Goal: Contribute content: Add original content to the website for others to see

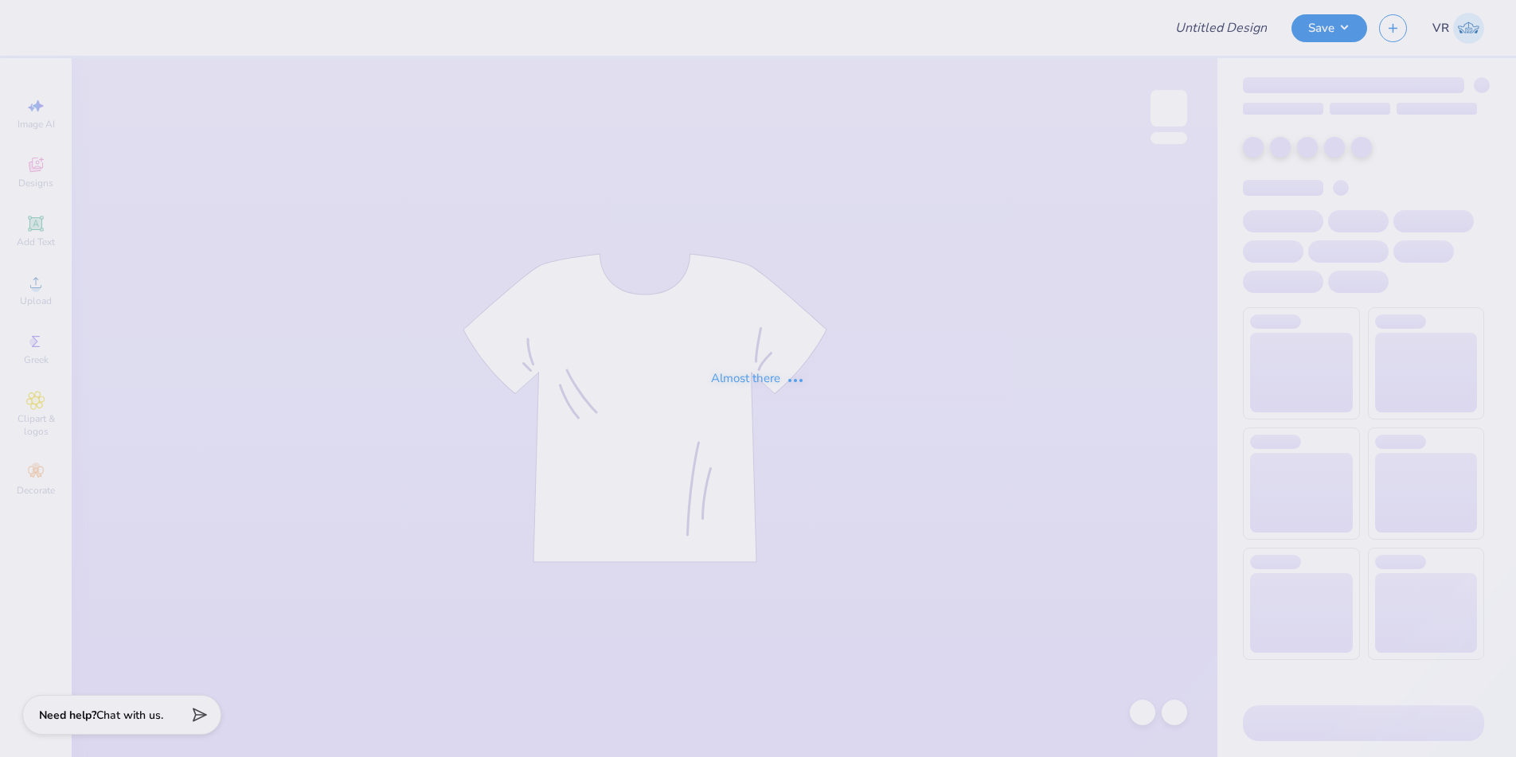
type input "UA Sigma Chi Cage Merch"
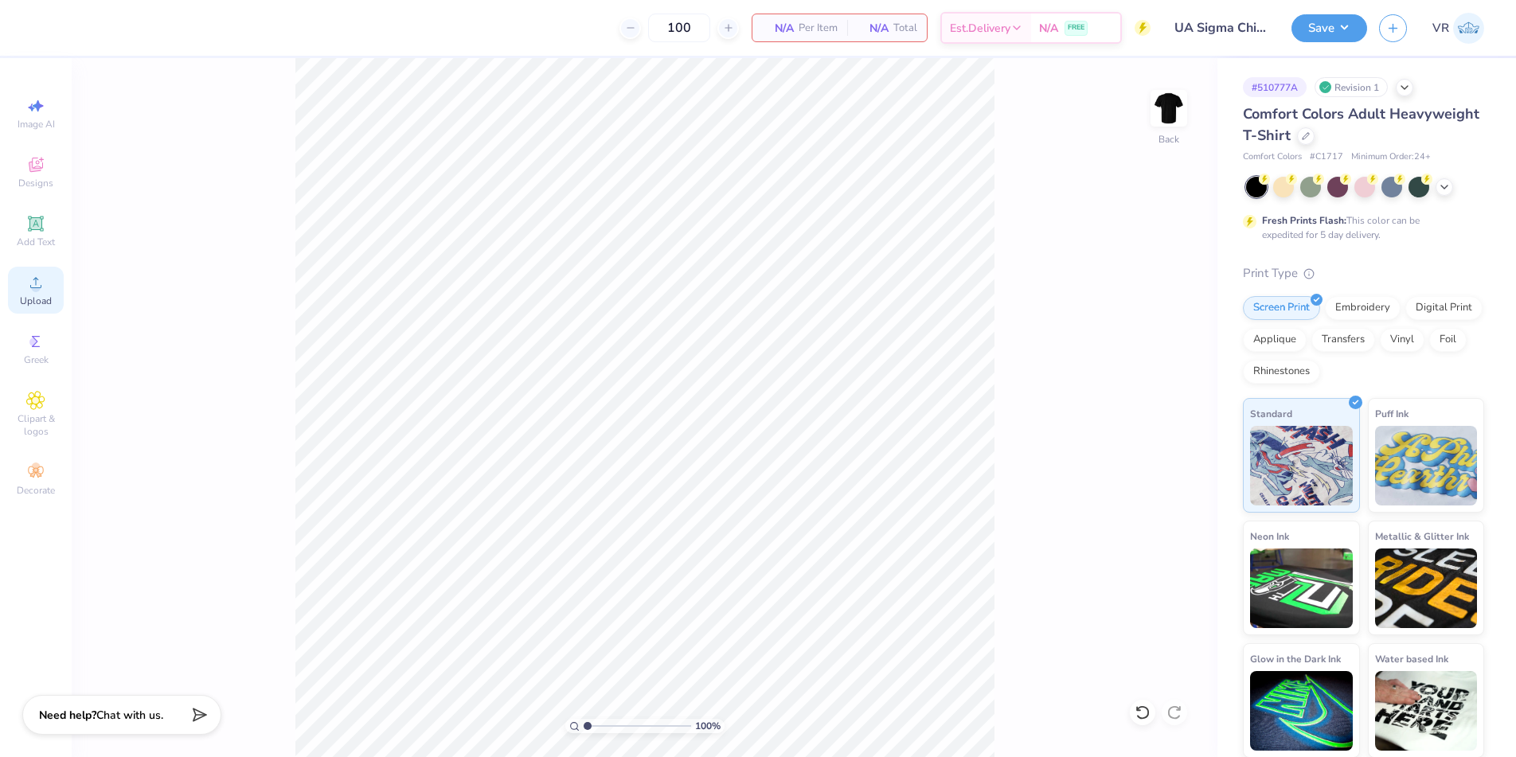
click at [39, 289] on circle at bounding box center [35, 287] width 9 height 9
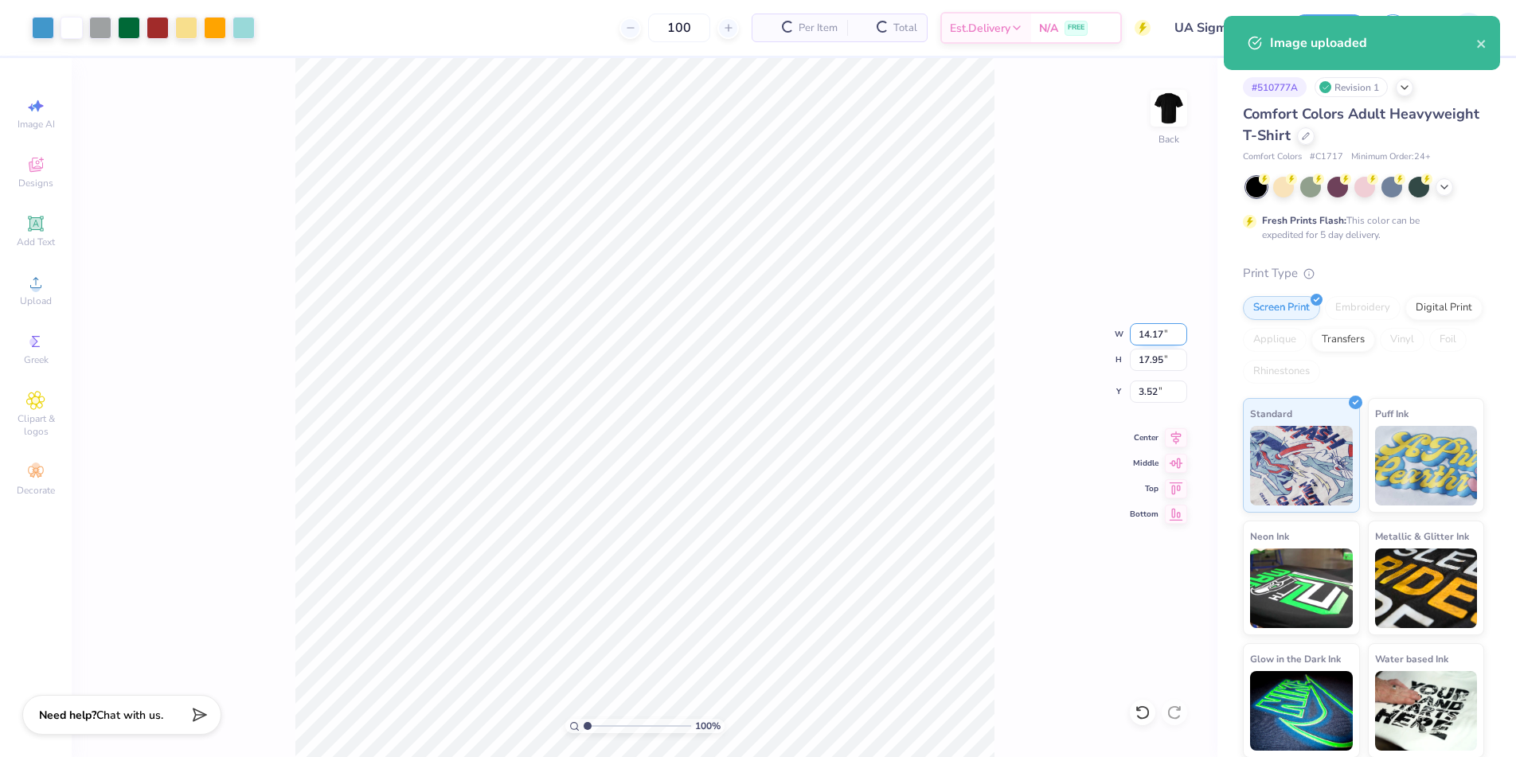
click at [1146, 335] on input "14.17" at bounding box center [1158, 334] width 57 height 22
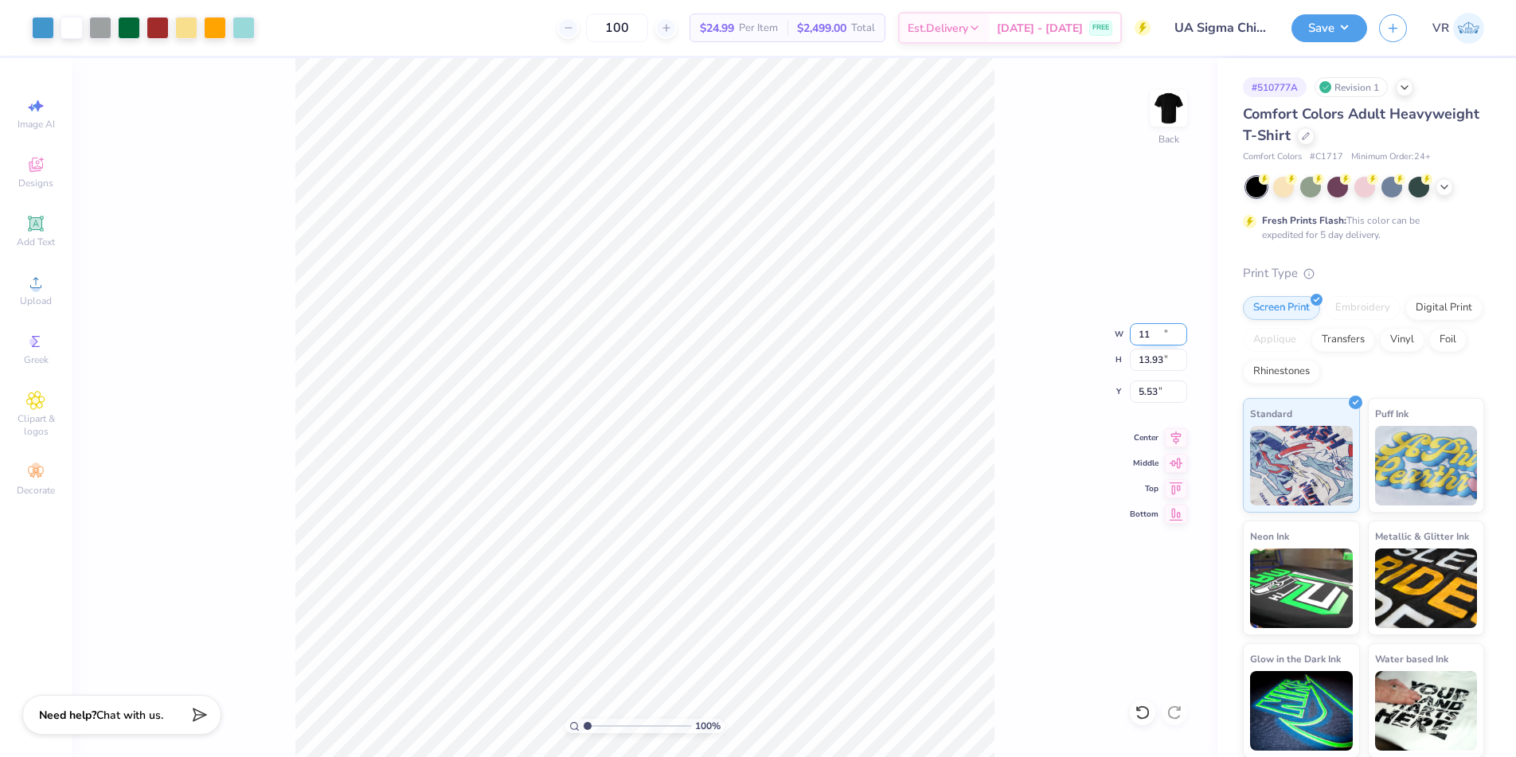
type input "11.00"
type input "13.93"
type input "5.53"
click at [1145, 364] on input "13.93" at bounding box center [1158, 360] width 57 height 22
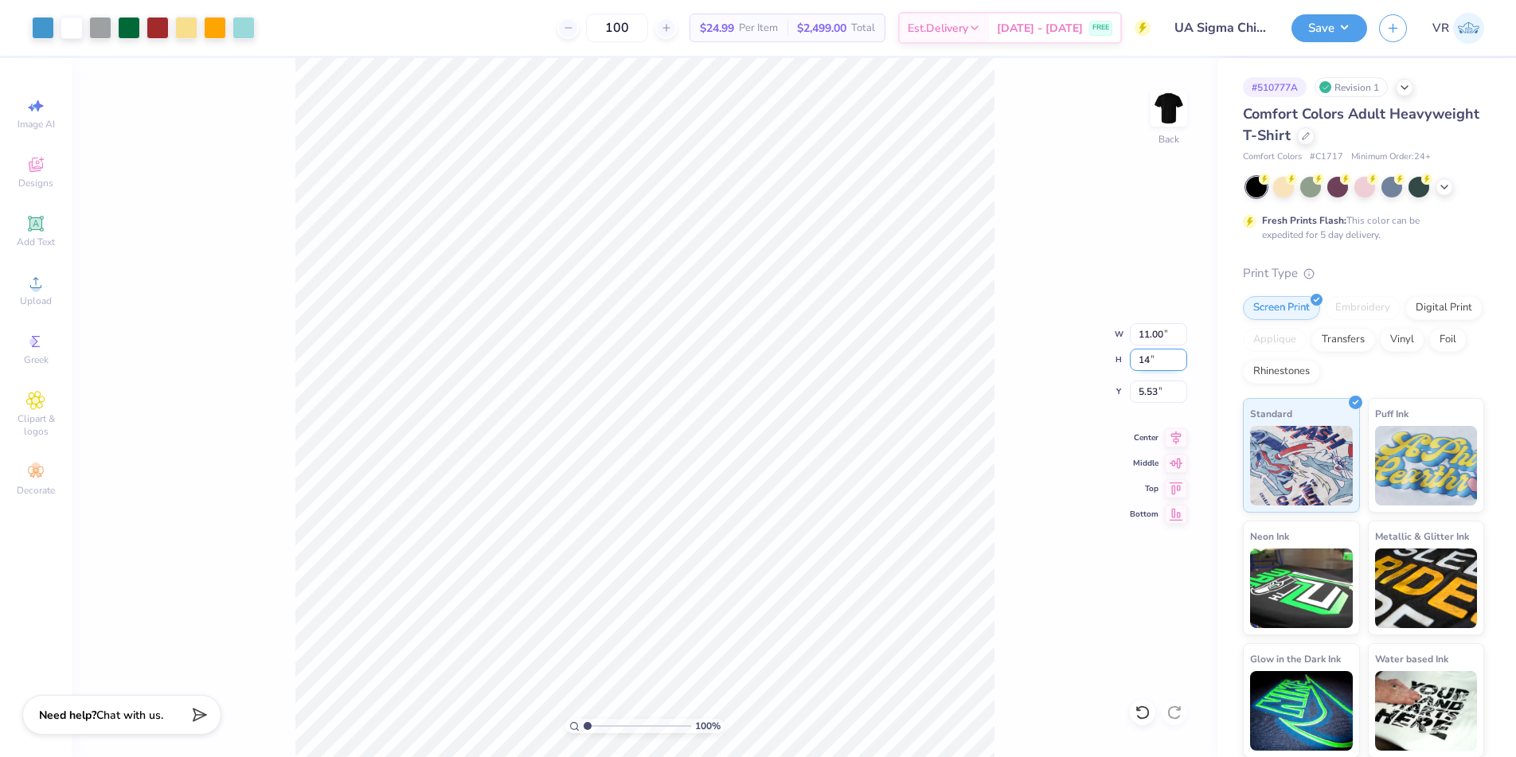
type input "14"
type input "11.05"
type input "14.00"
type input "5.50"
click at [1156, 359] on input "14.00" at bounding box center [1158, 360] width 57 height 22
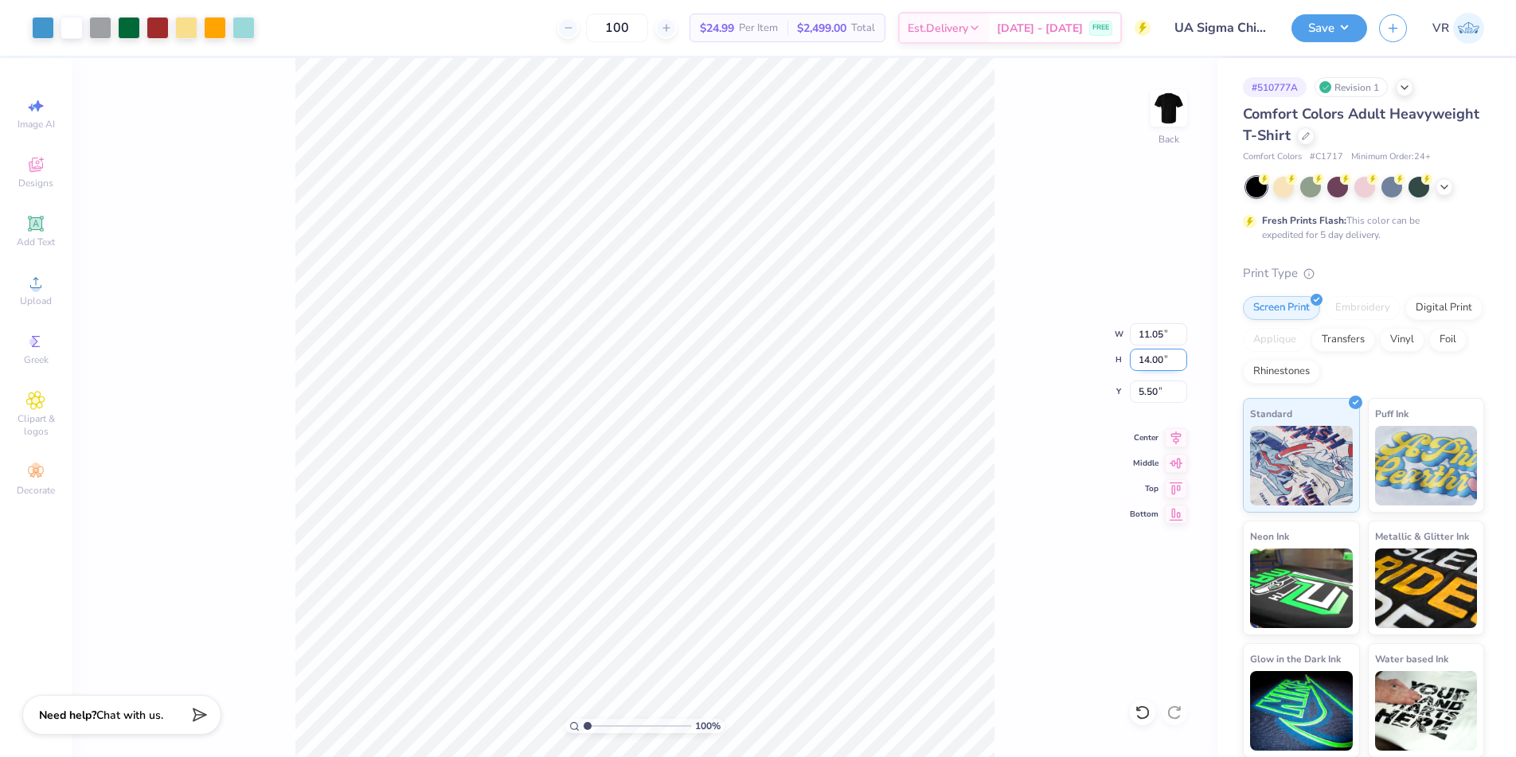
click at [1156, 359] on input "14.00" at bounding box center [1158, 360] width 57 height 22
type input "14.47"
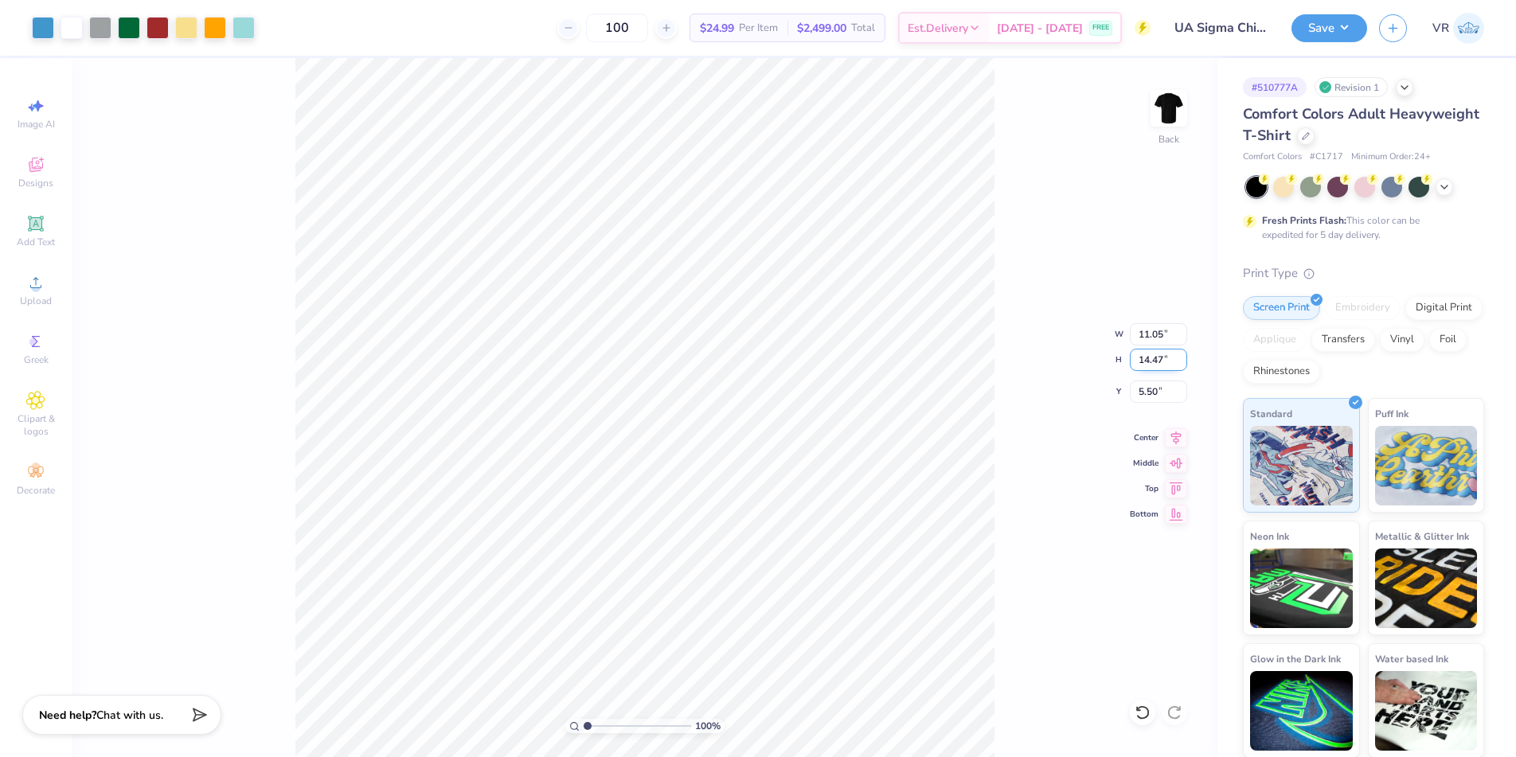
type input "11.42"
type input "5.27"
click at [1144, 338] on input "11.42" at bounding box center [1158, 334] width 57 height 22
type input "11.00"
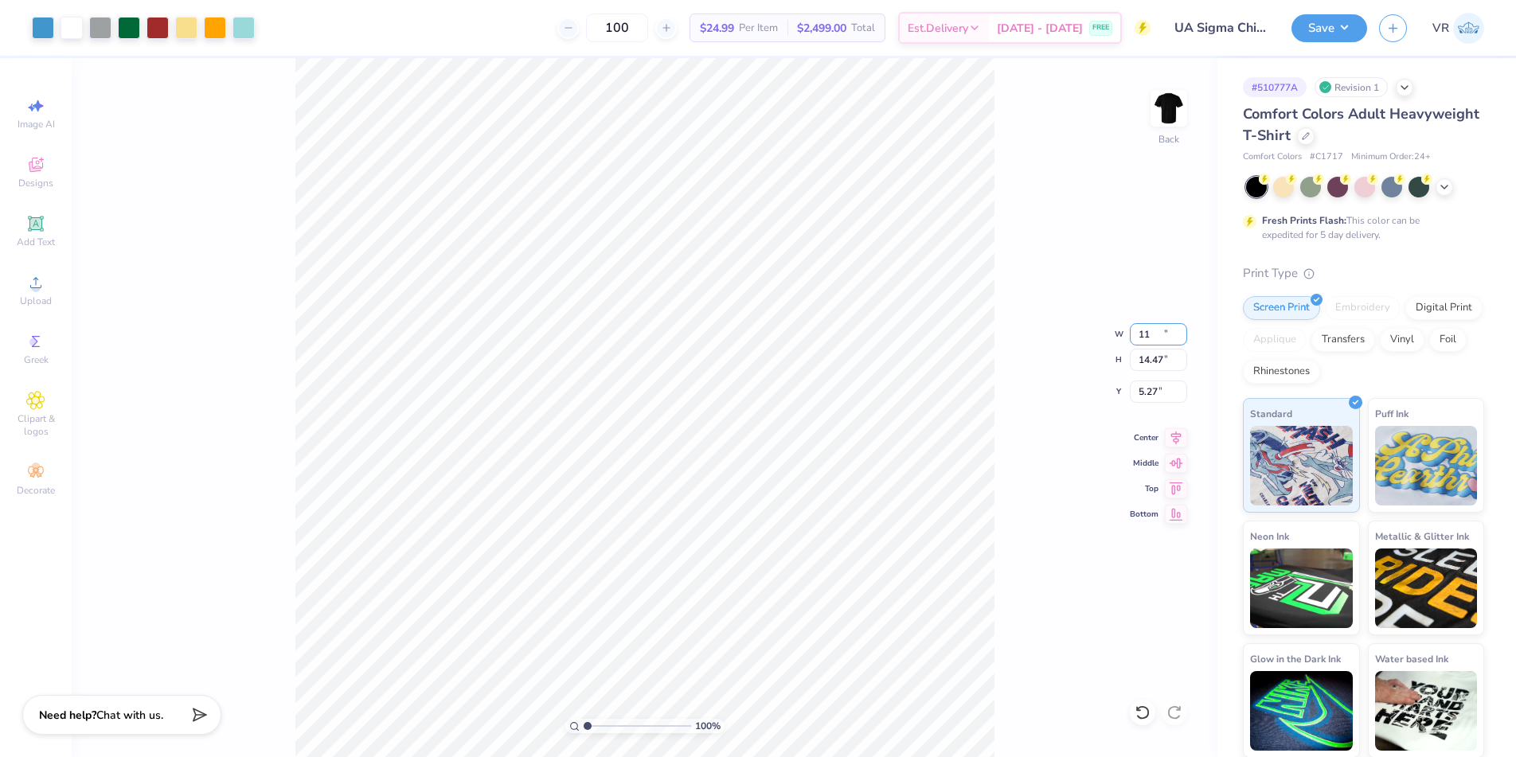
type input "13.93"
click at [1146, 391] on input "5.53" at bounding box center [1158, 391] width 57 height 22
type input "3.00"
drag, startPoint x: 592, startPoint y: 726, endPoint x: 601, endPoint y: 726, distance: 8.8
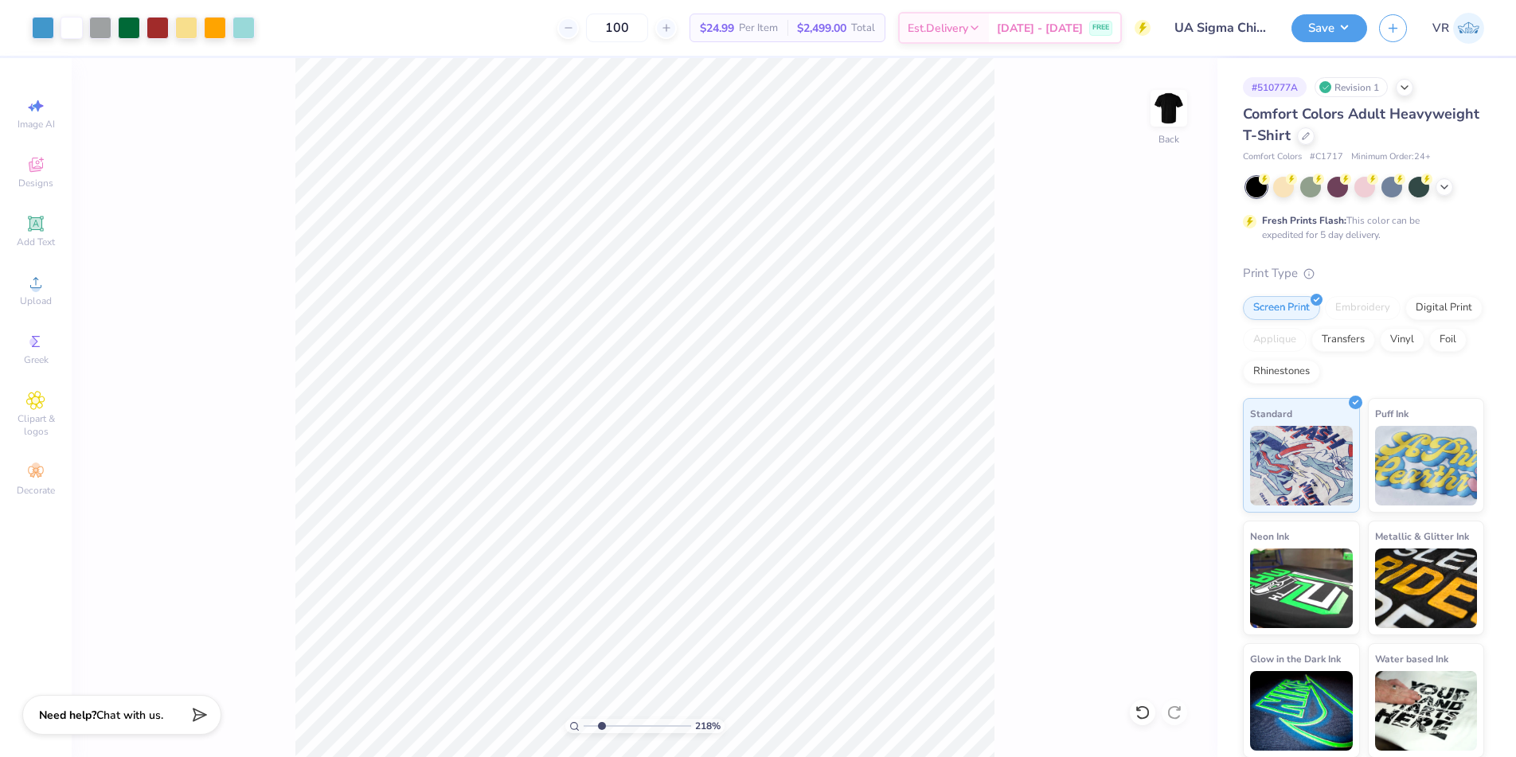
click at [601, 726] on input "range" at bounding box center [636, 726] width 107 height 14
drag, startPoint x: 596, startPoint y: 725, endPoint x: 533, endPoint y: 707, distance: 65.5
type input "1"
click at [583, 719] on input "range" at bounding box center [636, 726] width 107 height 14
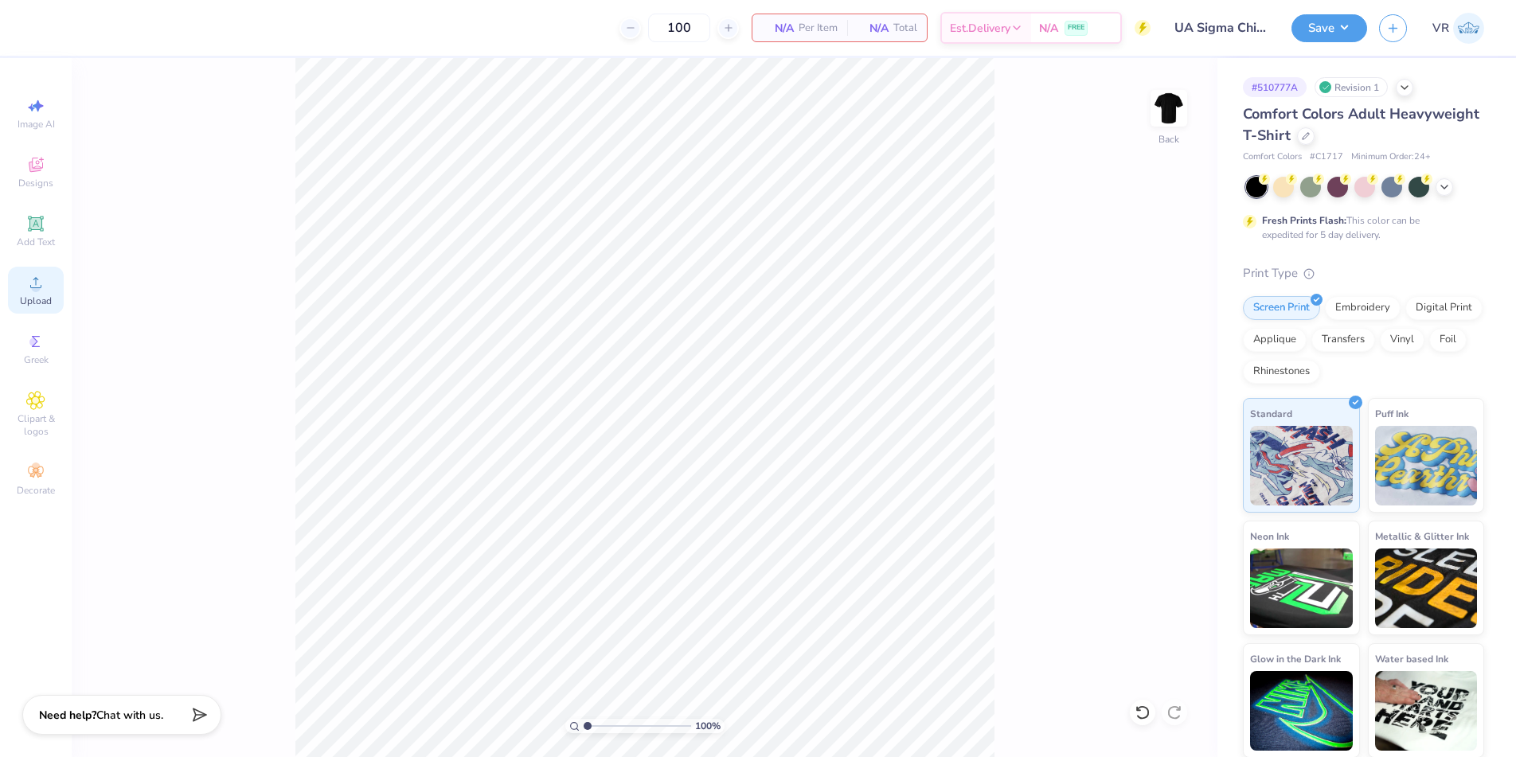
click at [34, 295] on span "Upload" at bounding box center [36, 301] width 32 height 13
click at [36, 307] on div "Upload" at bounding box center [36, 290] width 56 height 47
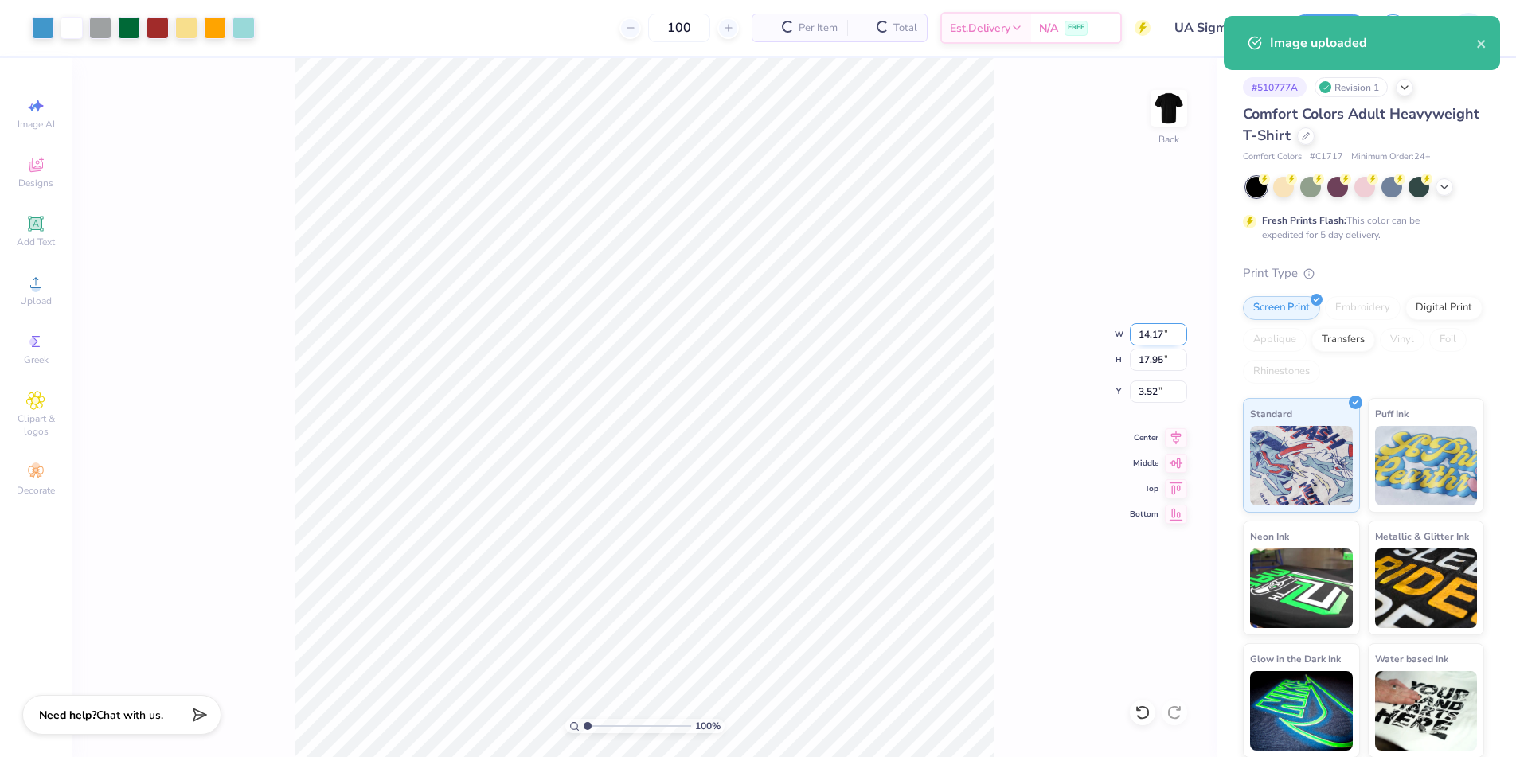
click at [1143, 341] on input "14.17" at bounding box center [1158, 334] width 57 height 22
click at [1142, 332] on input "14.17" at bounding box center [1158, 334] width 57 height 22
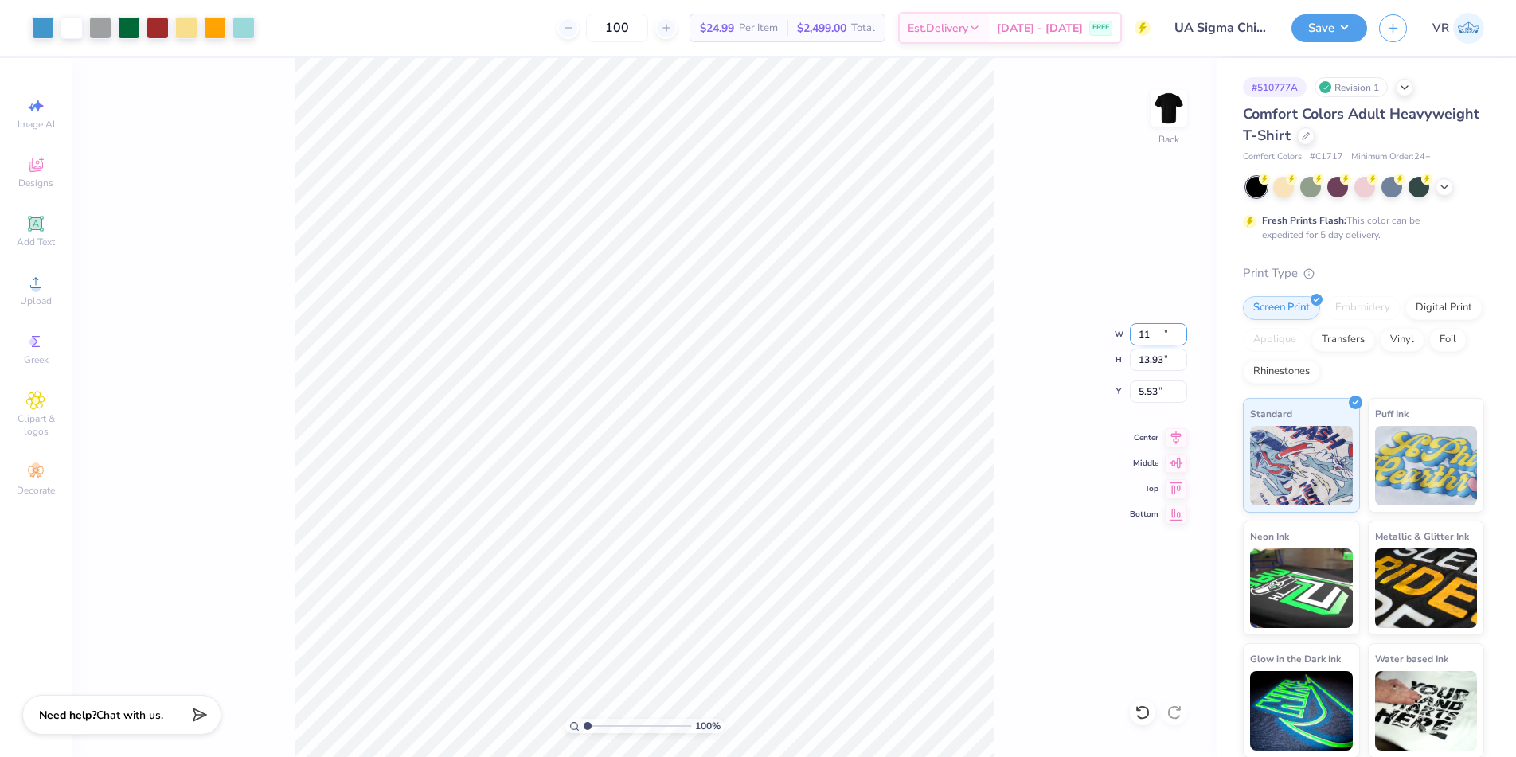
type input "11.00"
type input "13.93"
click at [1145, 355] on input "13.93" at bounding box center [1158, 360] width 57 height 22
click at [1149, 396] on input "5.53" at bounding box center [1158, 391] width 57 height 22
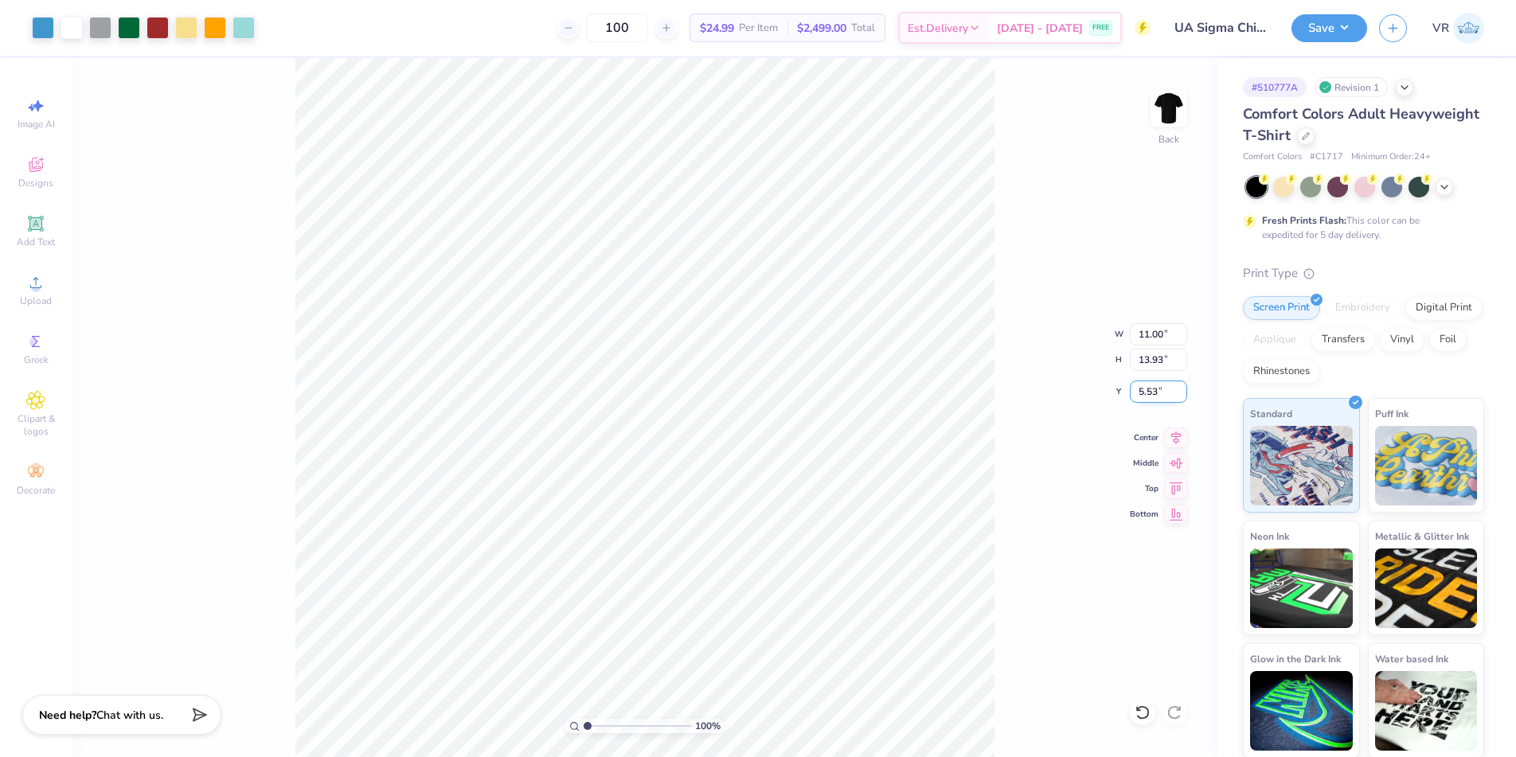
click at [1149, 396] on input "5.53" at bounding box center [1158, 391] width 57 height 22
type input "3.00"
click at [1172, 435] on icon at bounding box center [1176, 435] width 22 height 19
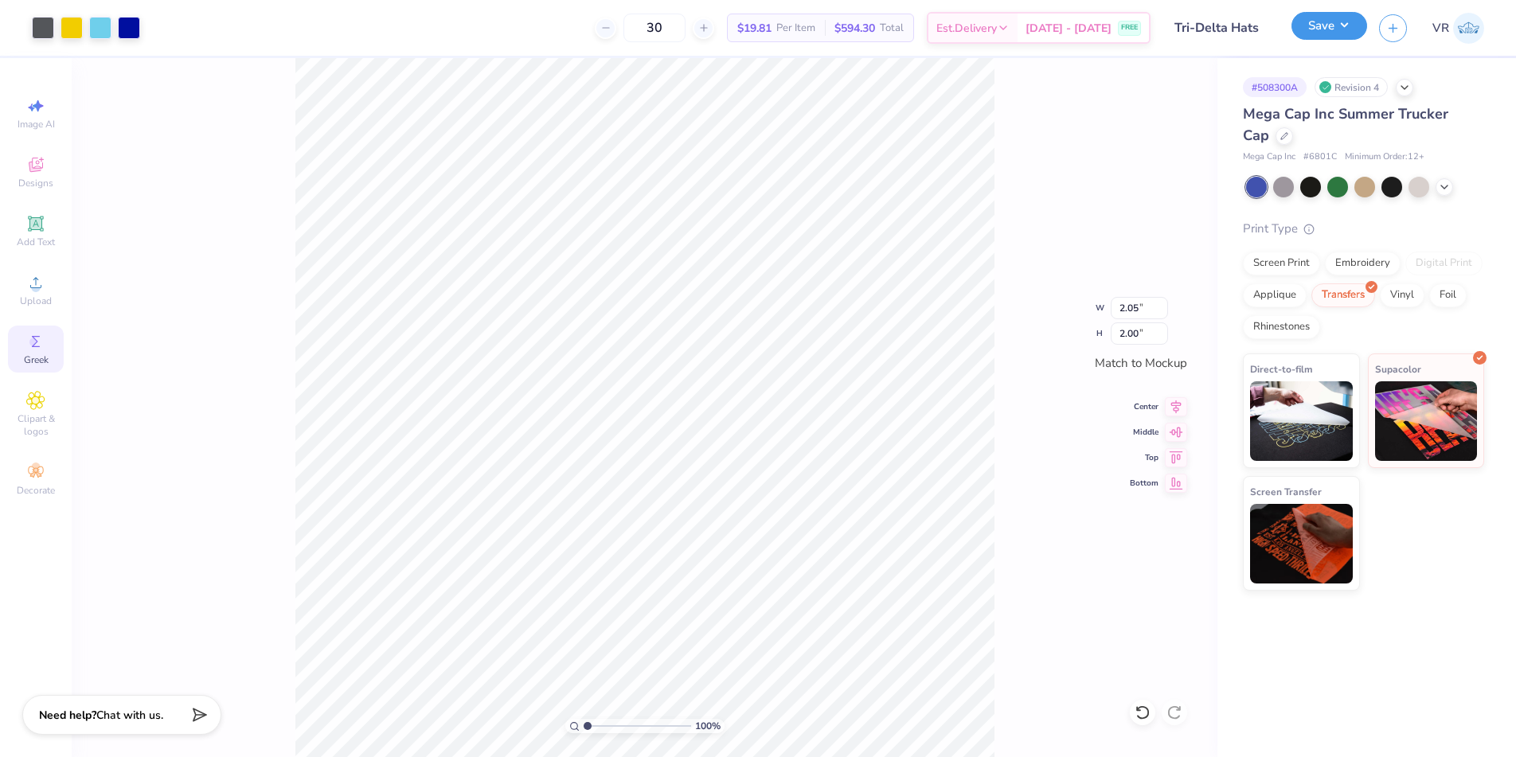
click at [1324, 35] on button "Save" at bounding box center [1329, 26] width 76 height 28
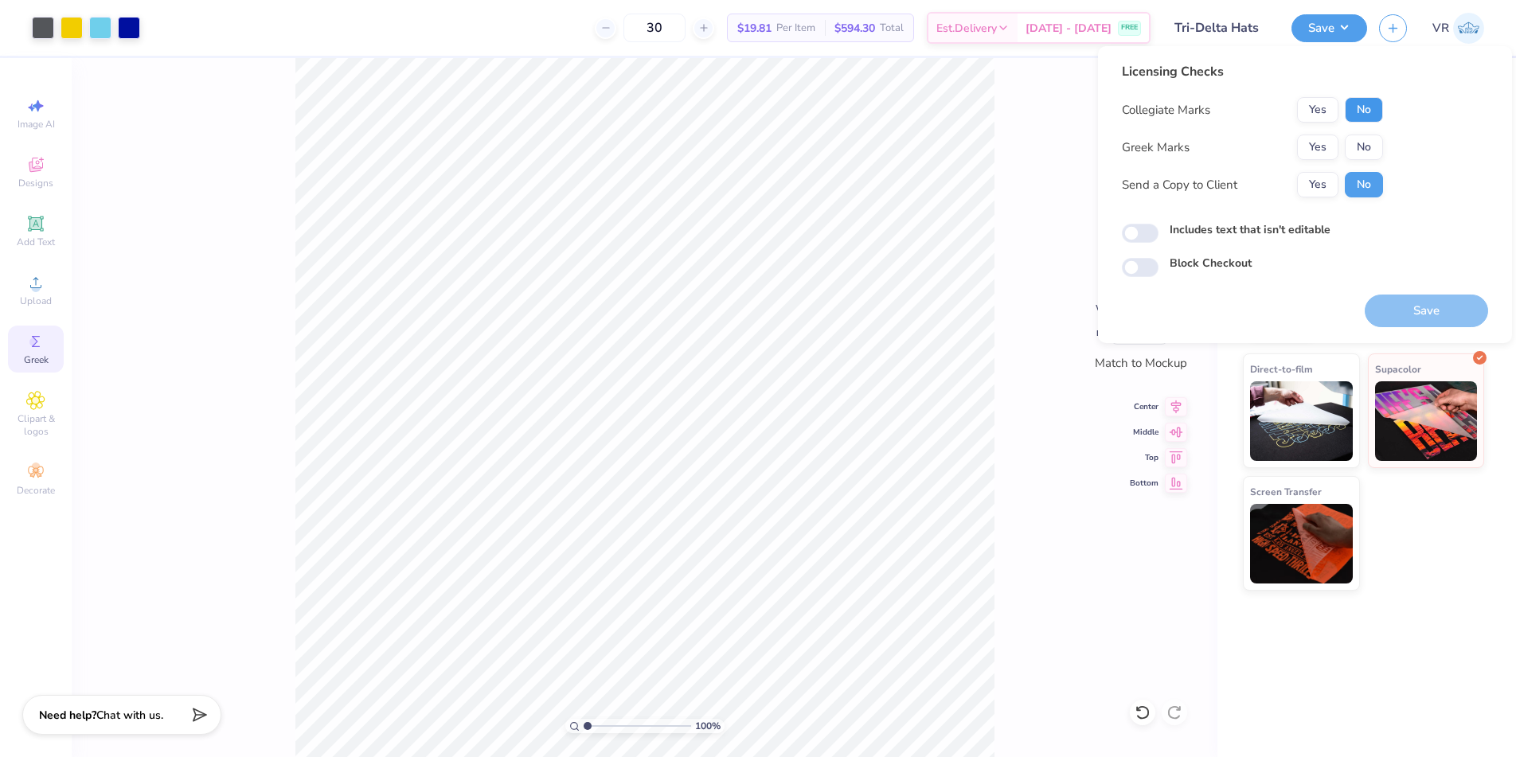
click at [1359, 115] on button "No" at bounding box center [1363, 109] width 38 height 25
click at [1312, 145] on button "Yes" at bounding box center [1317, 147] width 41 height 25
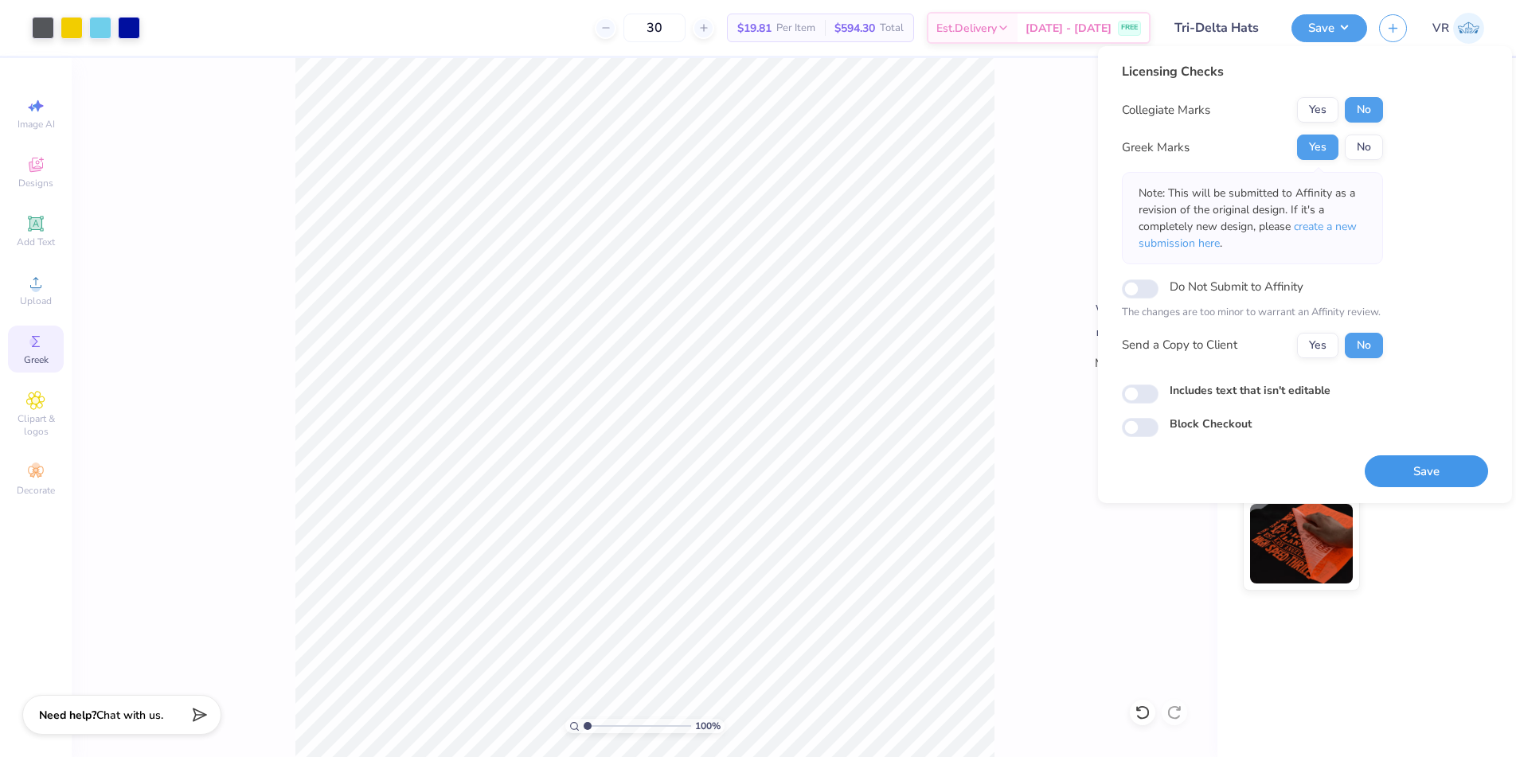
click at [1414, 466] on button "Save" at bounding box center [1425, 471] width 123 height 33
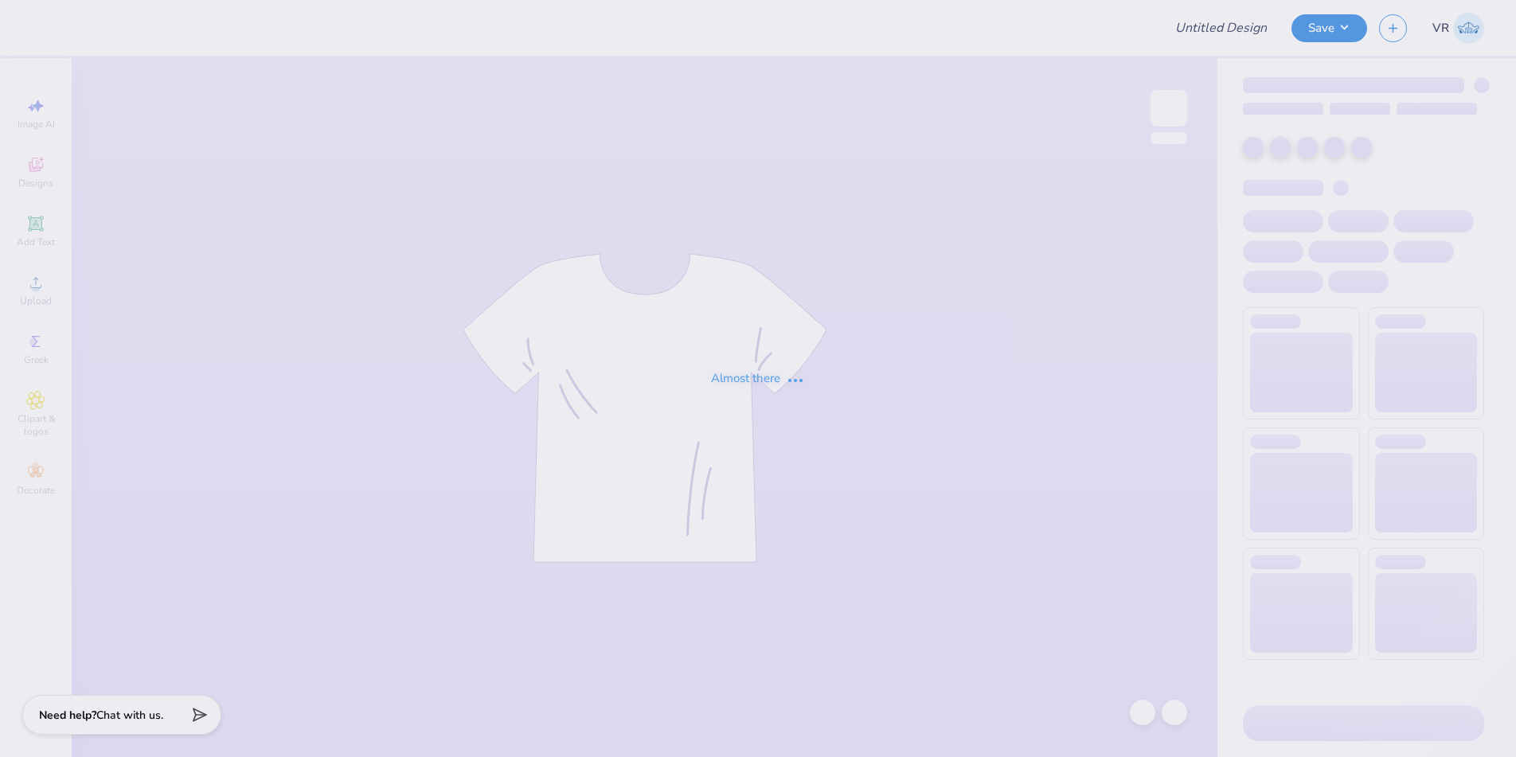
type input "80's Prom"
type input "Pi Phi PR Sets Crewneck Gildan 1"
type input "Literacy Week Bear Crewneck 1"
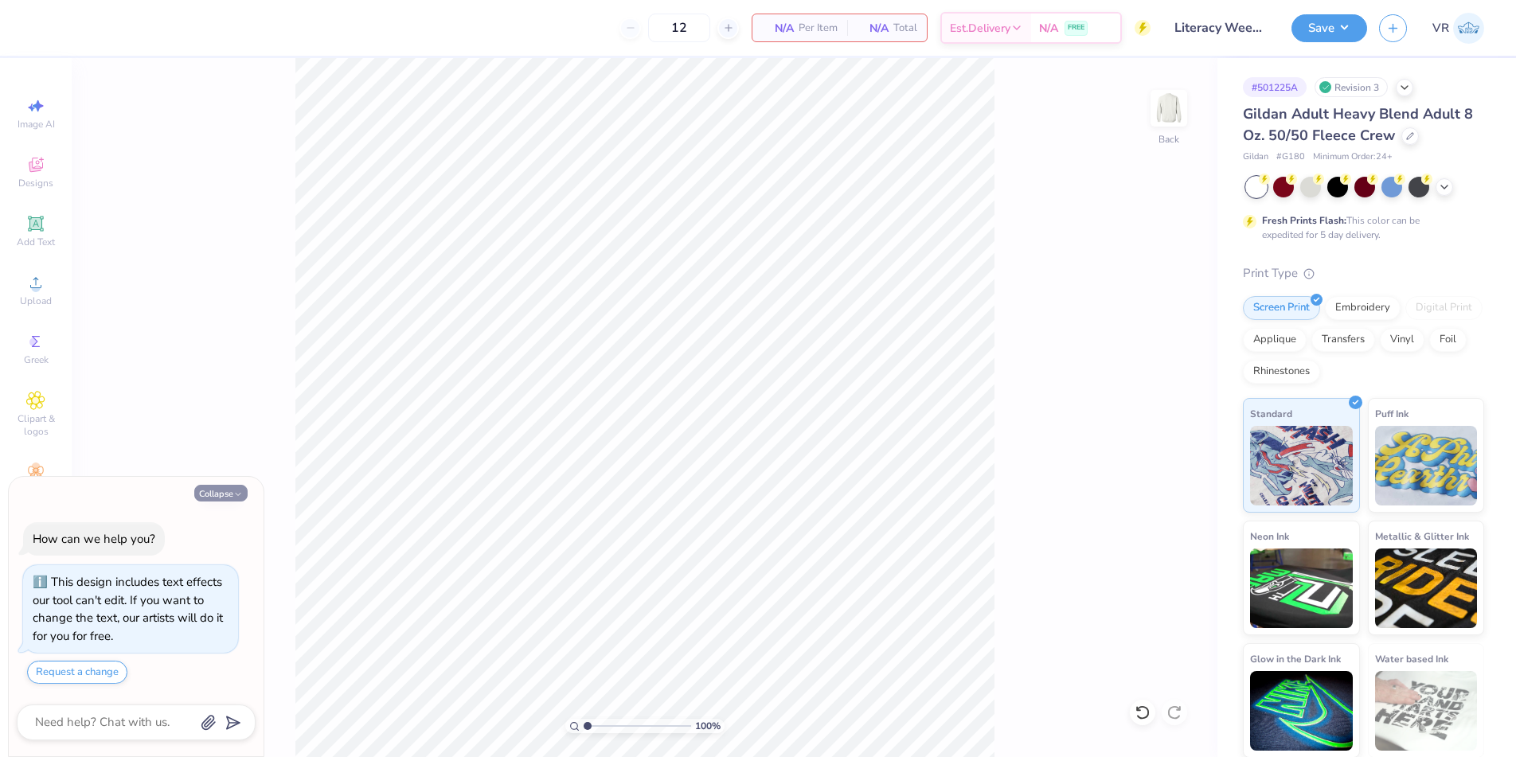
click at [214, 490] on button "Collapse" at bounding box center [220, 493] width 53 height 17
type textarea "x"
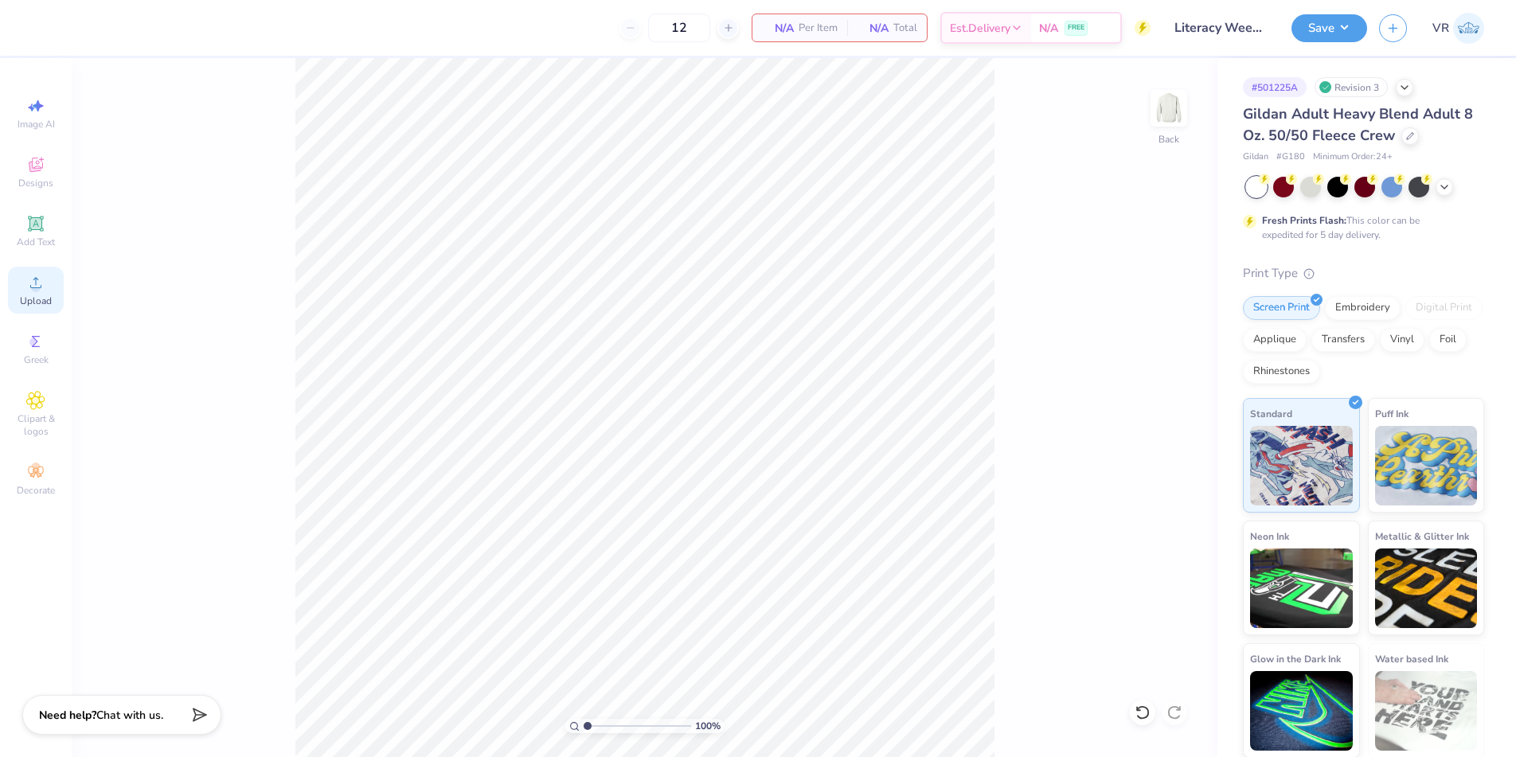
click at [32, 293] on div "Upload" at bounding box center [36, 290] width 56 height 47
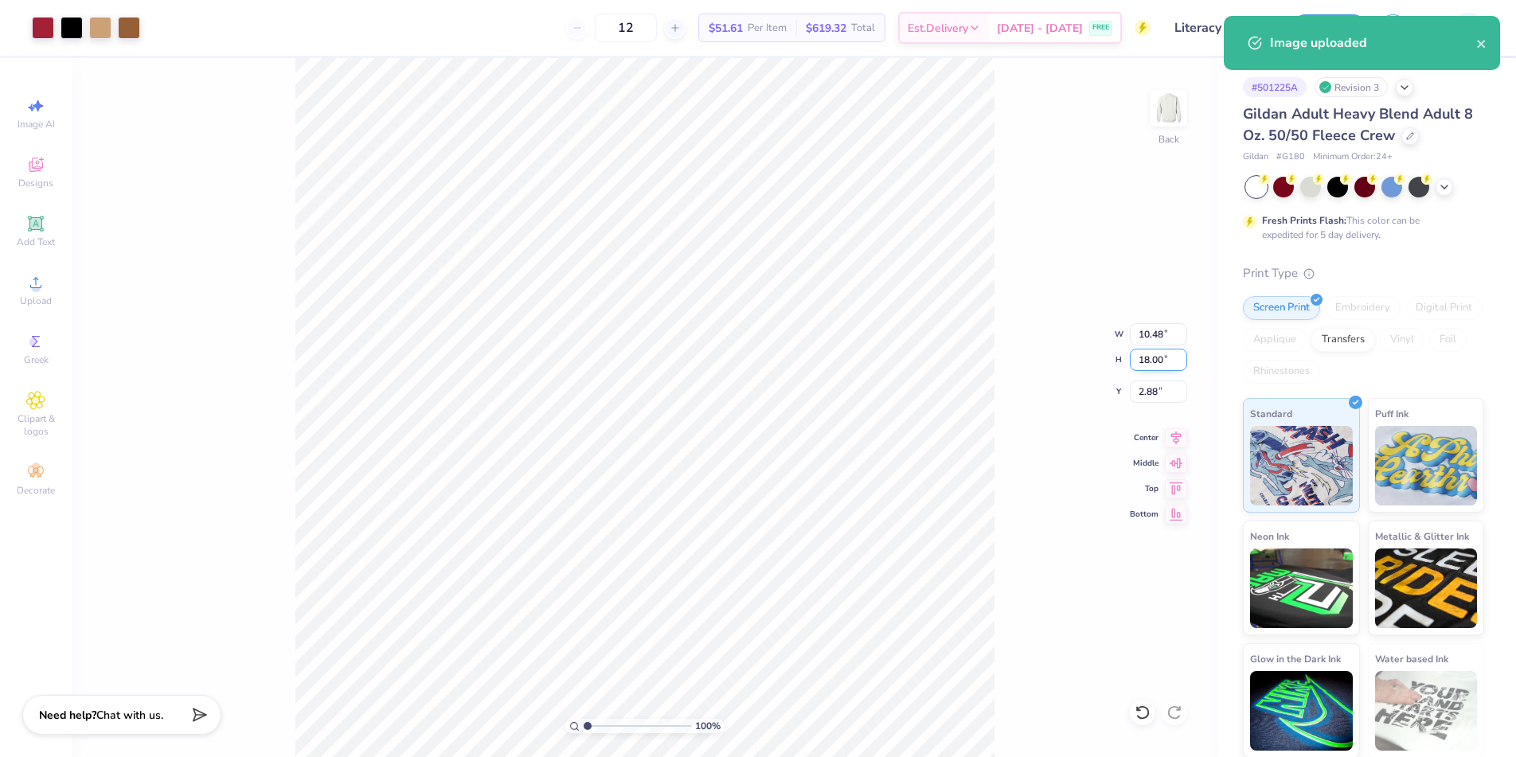
click at [1152, 361] on input "18.00" at bounding box center [1158, 360] width 57 height 22
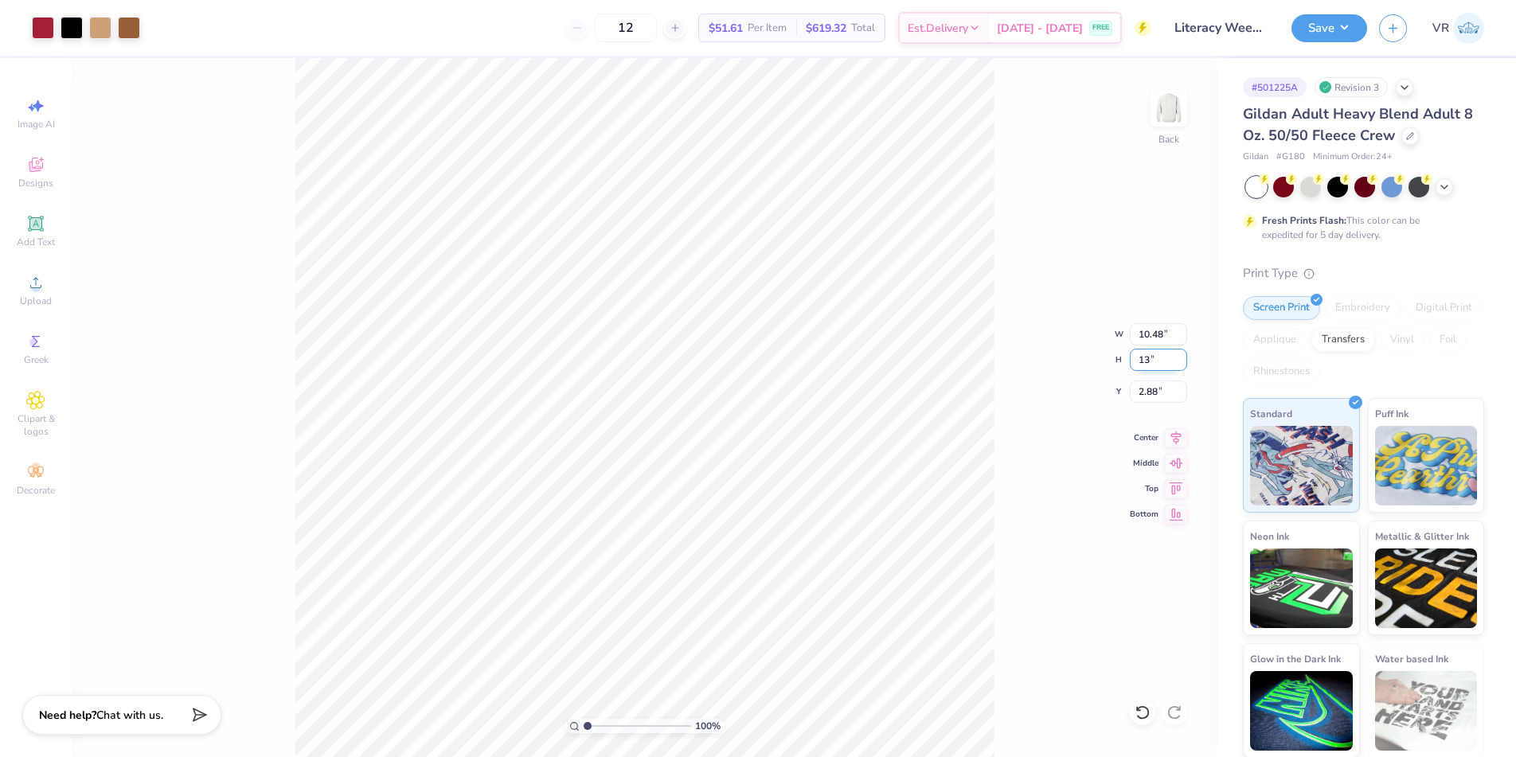
type input "13"
type input "7.57"
type input "13.00"
click at [1153, 388] on input "5.37" at bounding box center [1158, 391] width 57 height 22
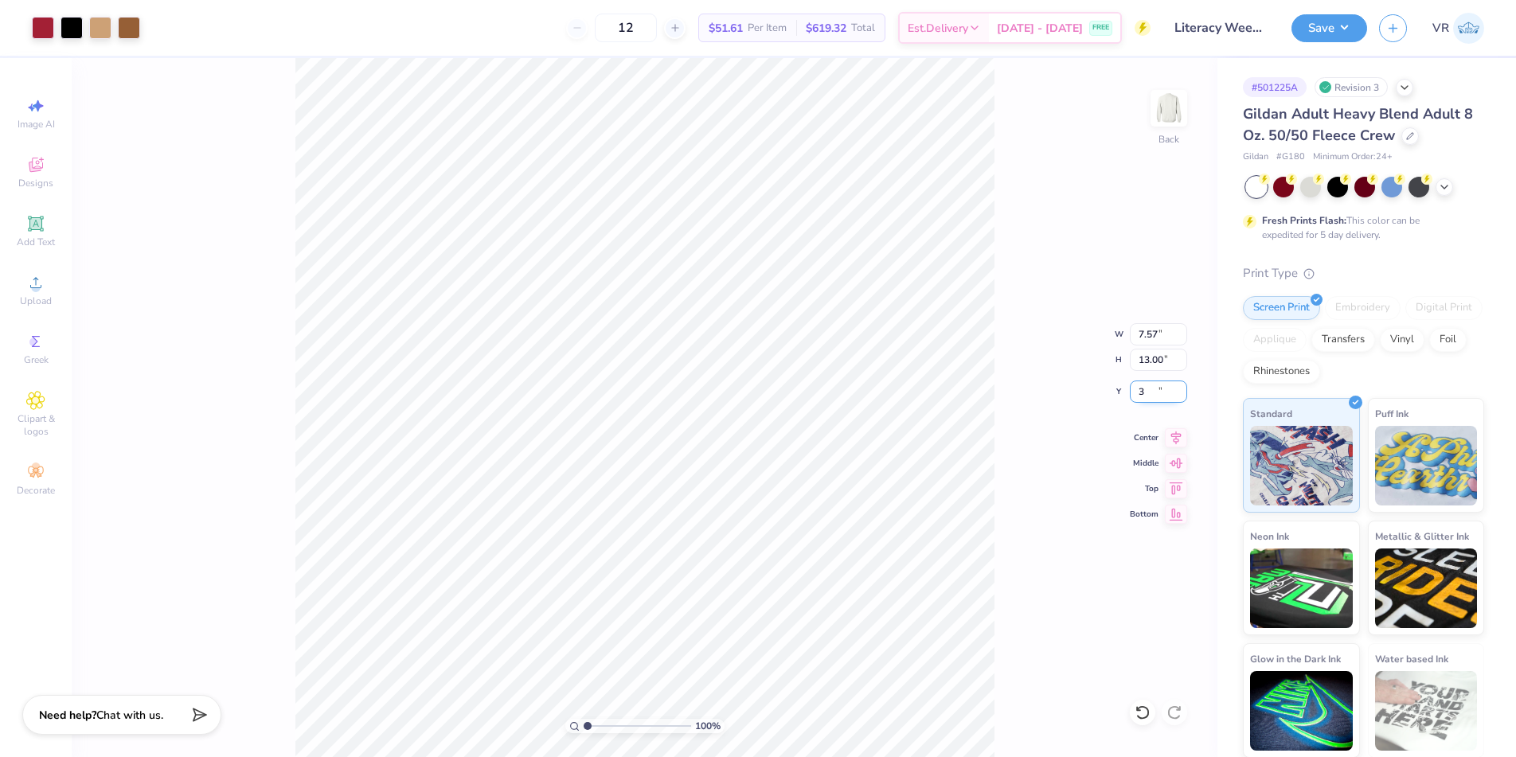
type input "3.00"
click at [1170, 434] on icon at bounding box center [1176, 435] width 22 height 19
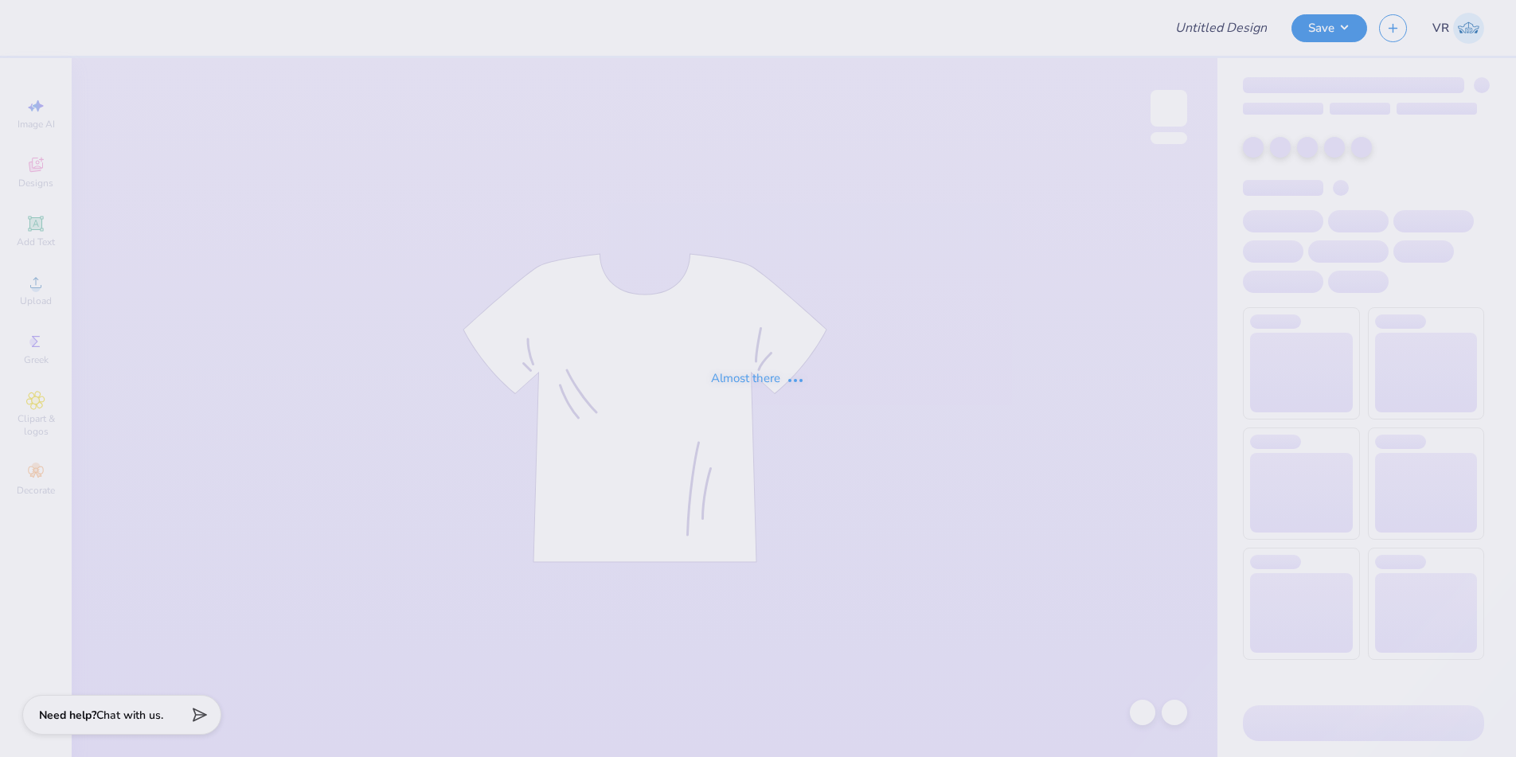
type input "Homecoming Weekend Shirt"
type input "[PERSON_NAME]'s Deb"
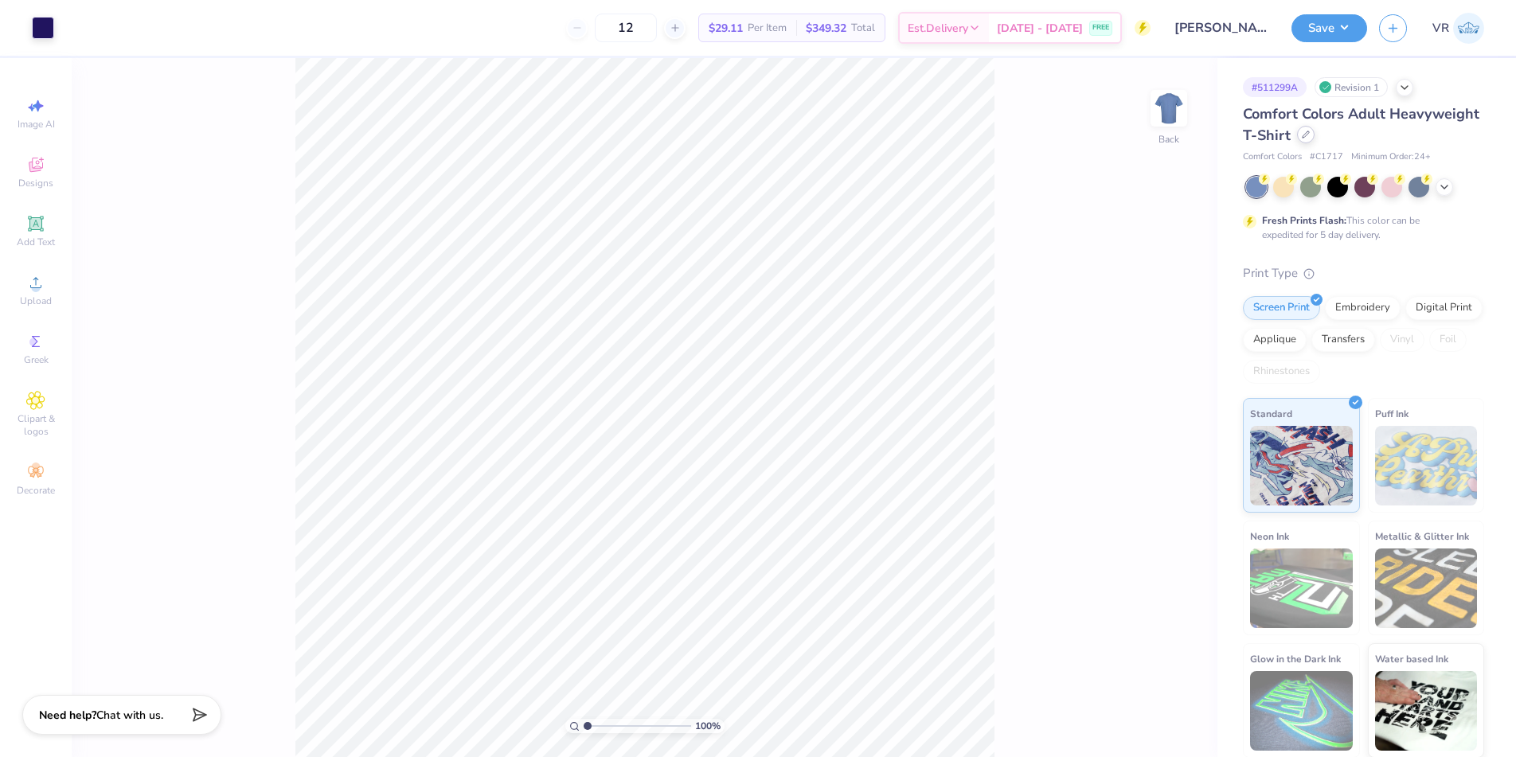
click at [1314, 135] on div at bounding box center [1306, 135] width 18 height 18
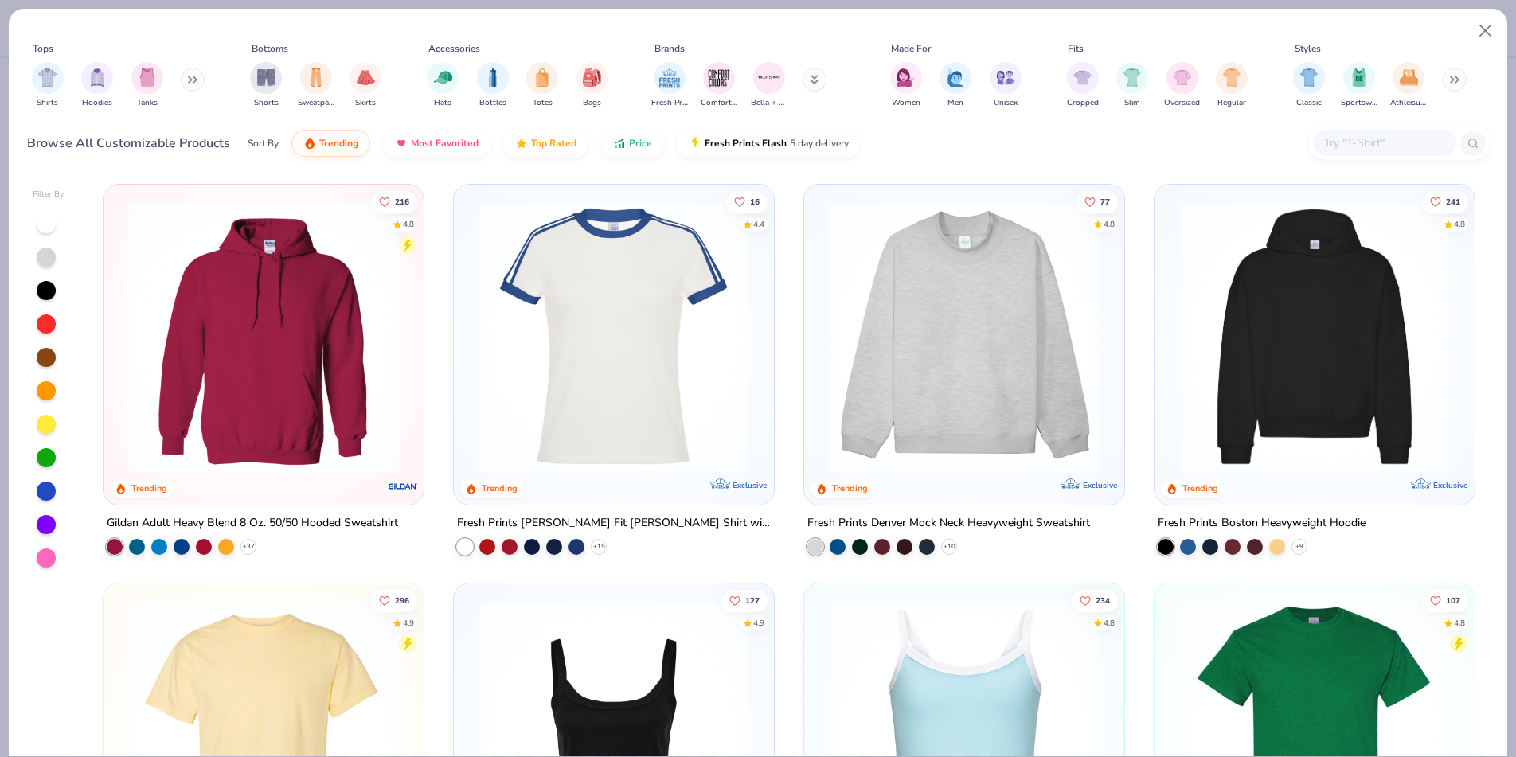
click at [1331, 139] on input "text" at bounding box center [1383, 143] width 123 height 18
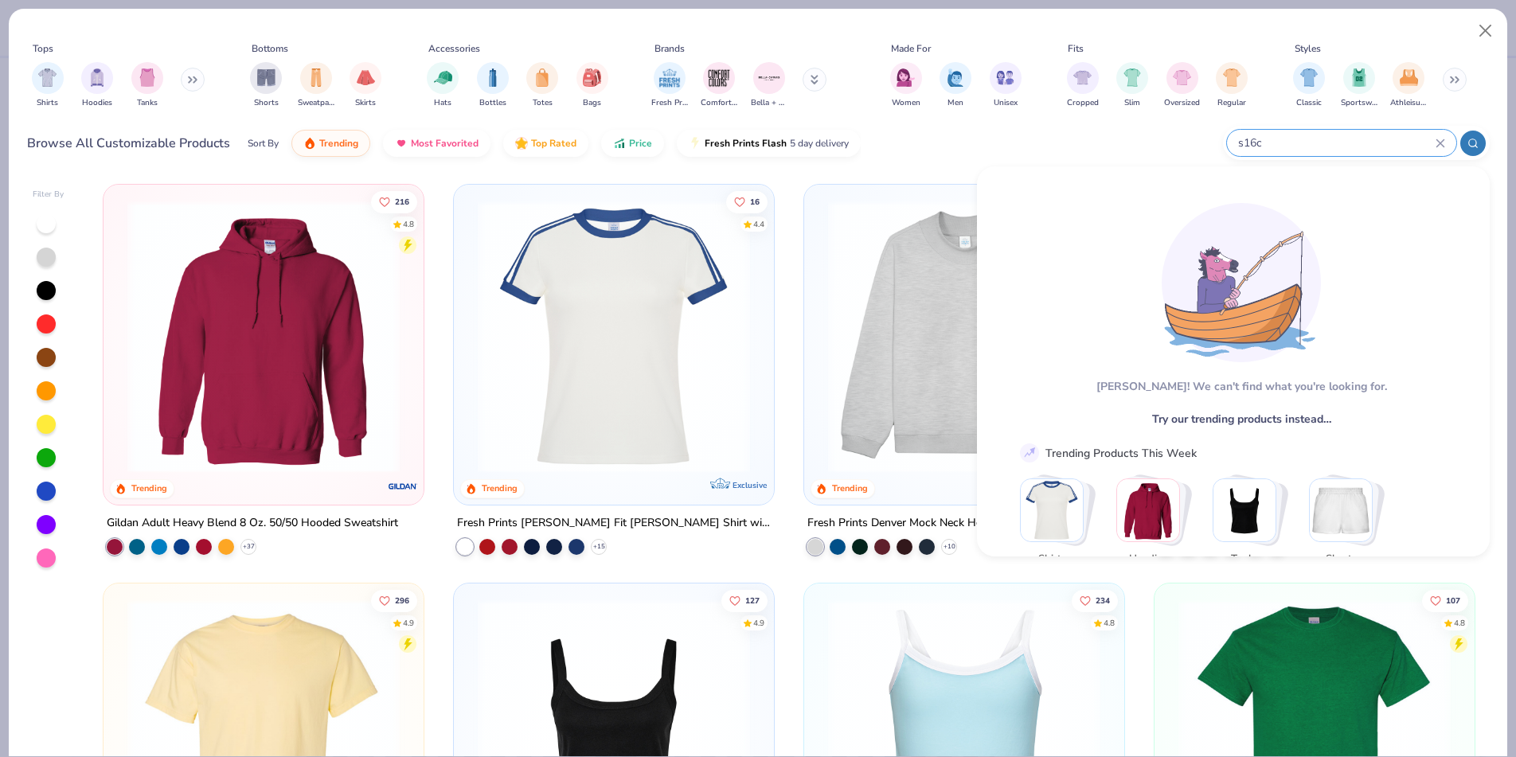
type input "s16c"
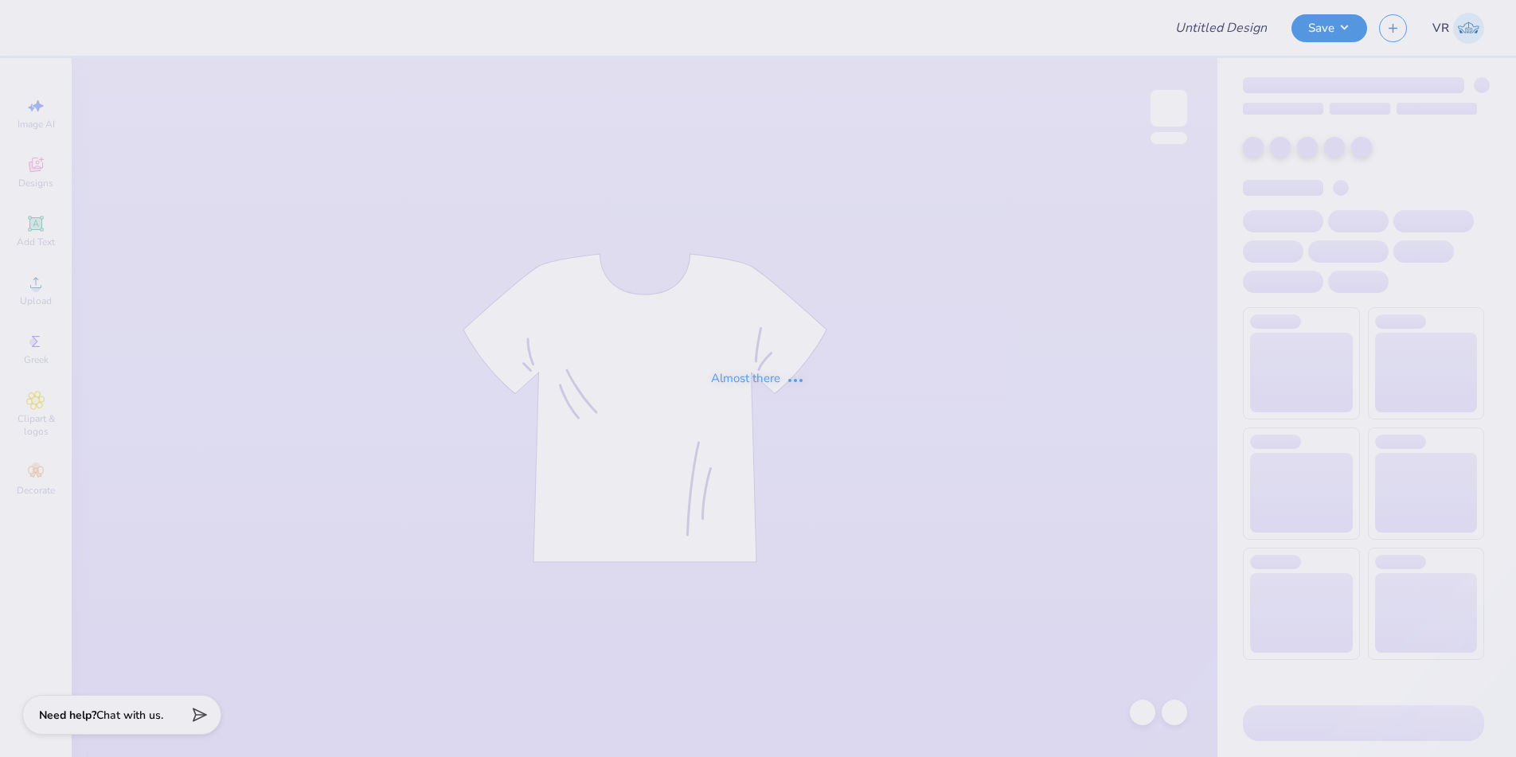
type input "APHI Dairy Boy inspired"
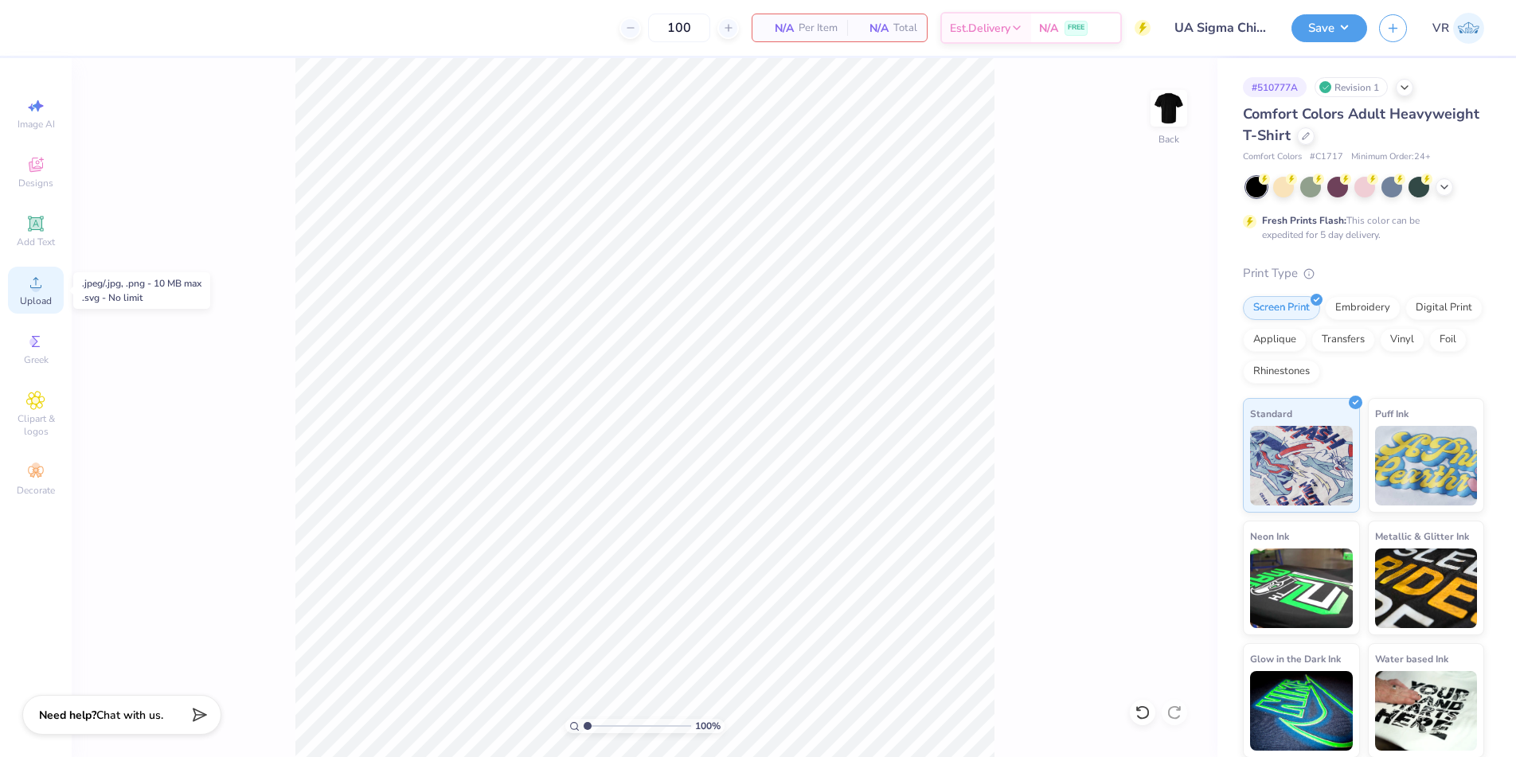
click at [45, 277] on div "Upload" at bounding box center [36, 290] width 56 height 47
click at [49, 300] on span "Upload" at bounding box center [36, 301] width 32 height 13
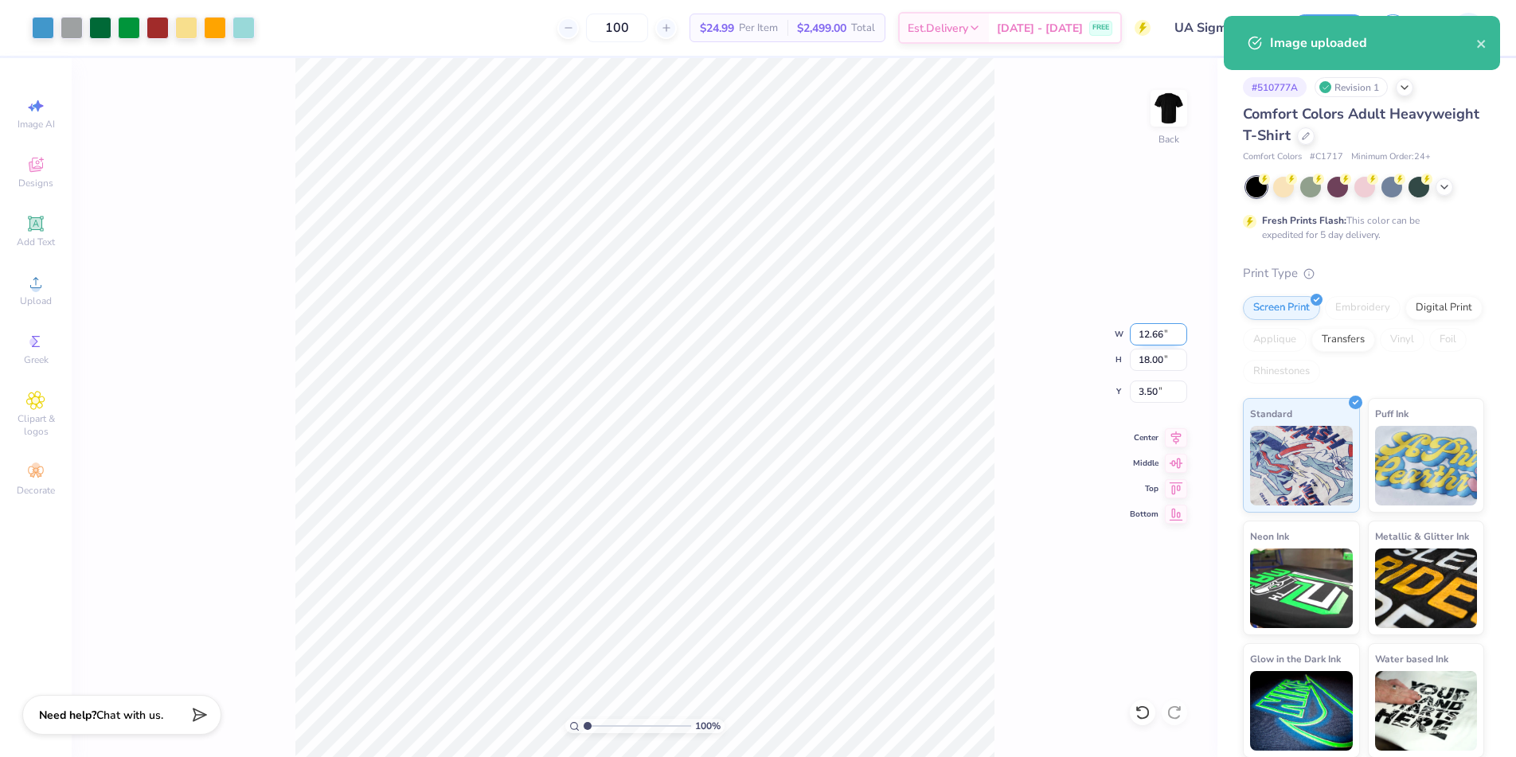
click at [1140, 338] on input "12.66" at bounding box center [1158, 334] width 57 height 22
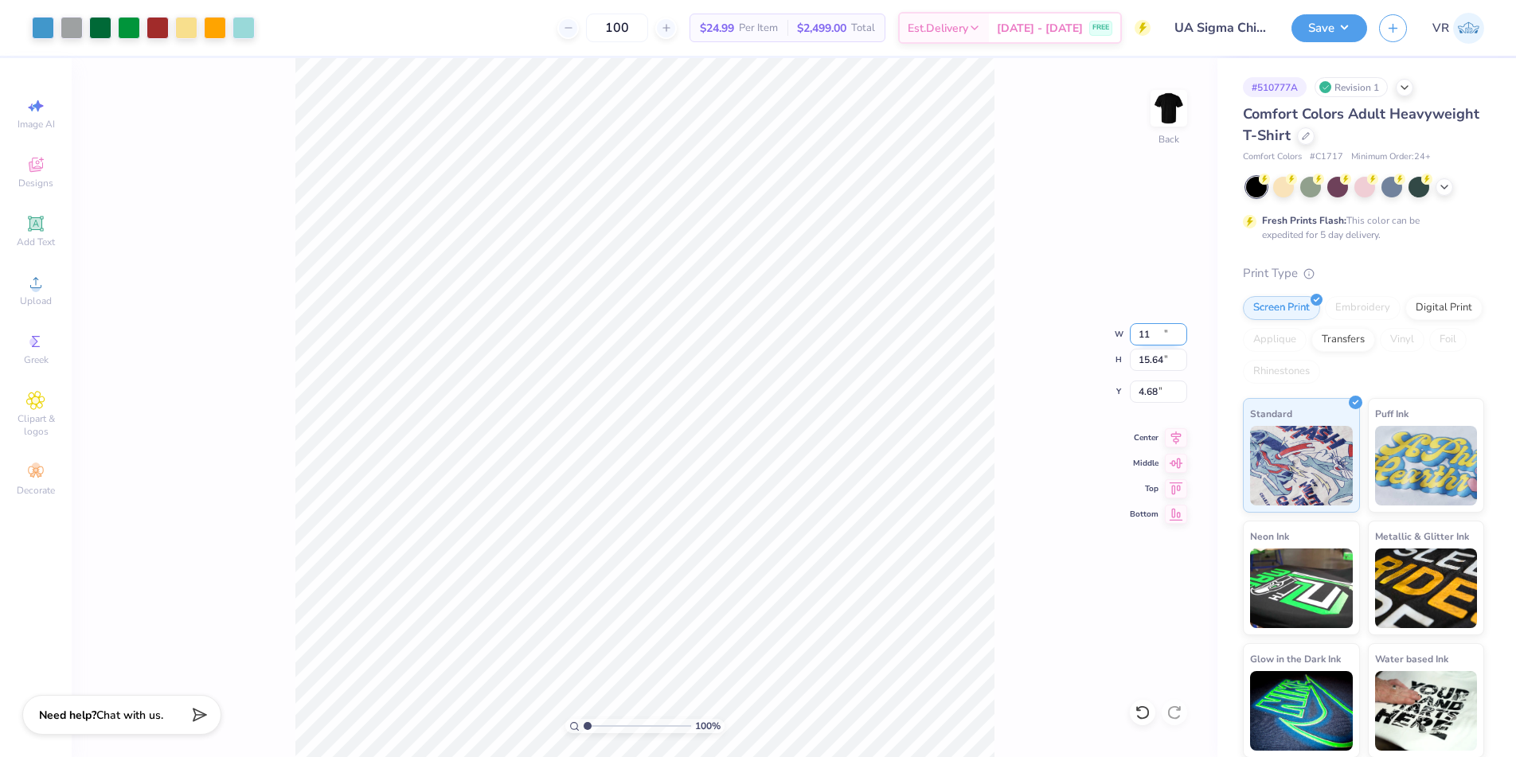
type input "11.00"
type input "15.64"
type input "4.68"
click at [1146, 361] on input "15.64" at bounding box center [1158, 360] width 57 height 22
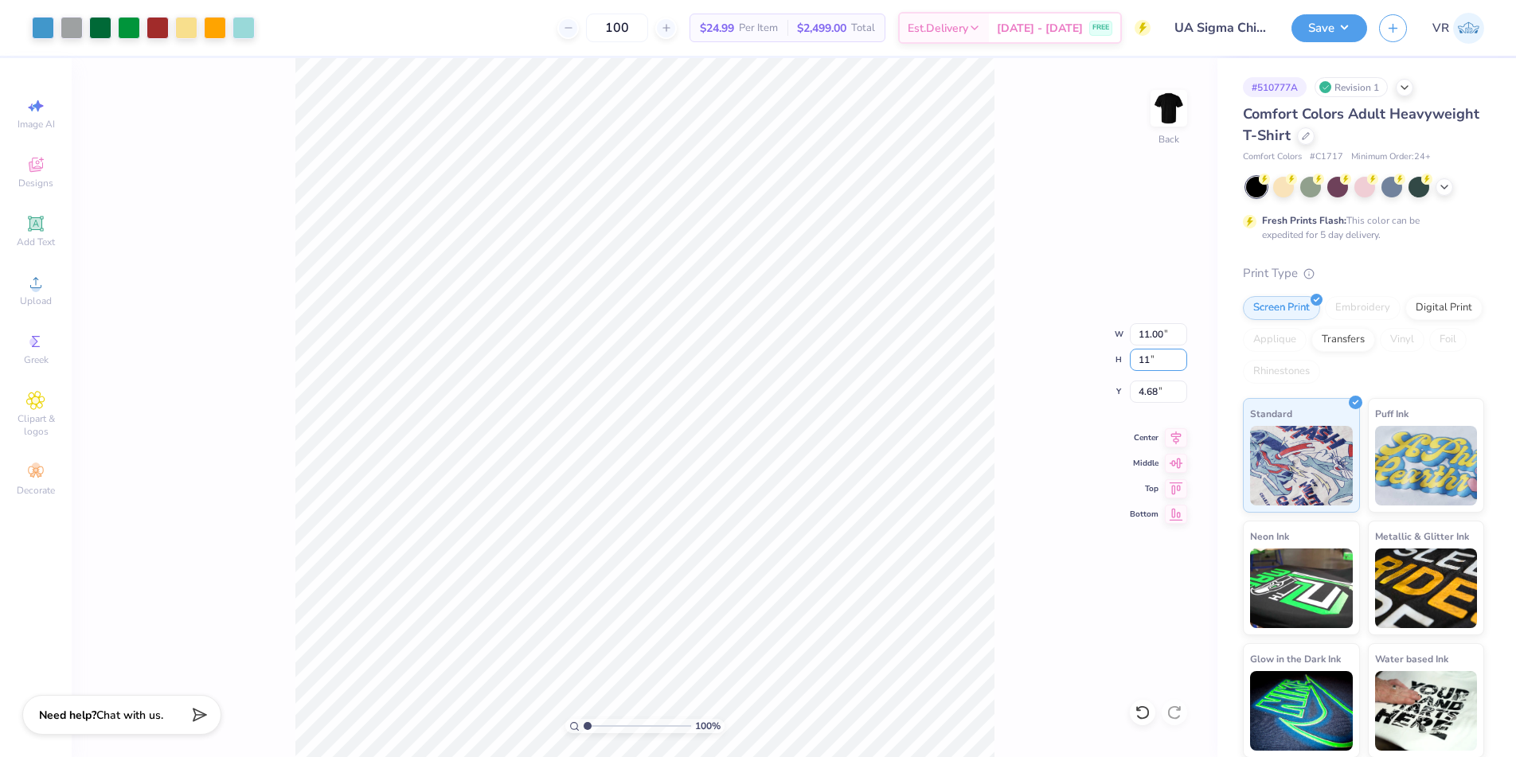
type input "11"
type input "7.74"
type input "11.00"
type input "7.00"
click at [1145, 339] on input "7.74" at bounding box center [1158, 334] width 57 height 22
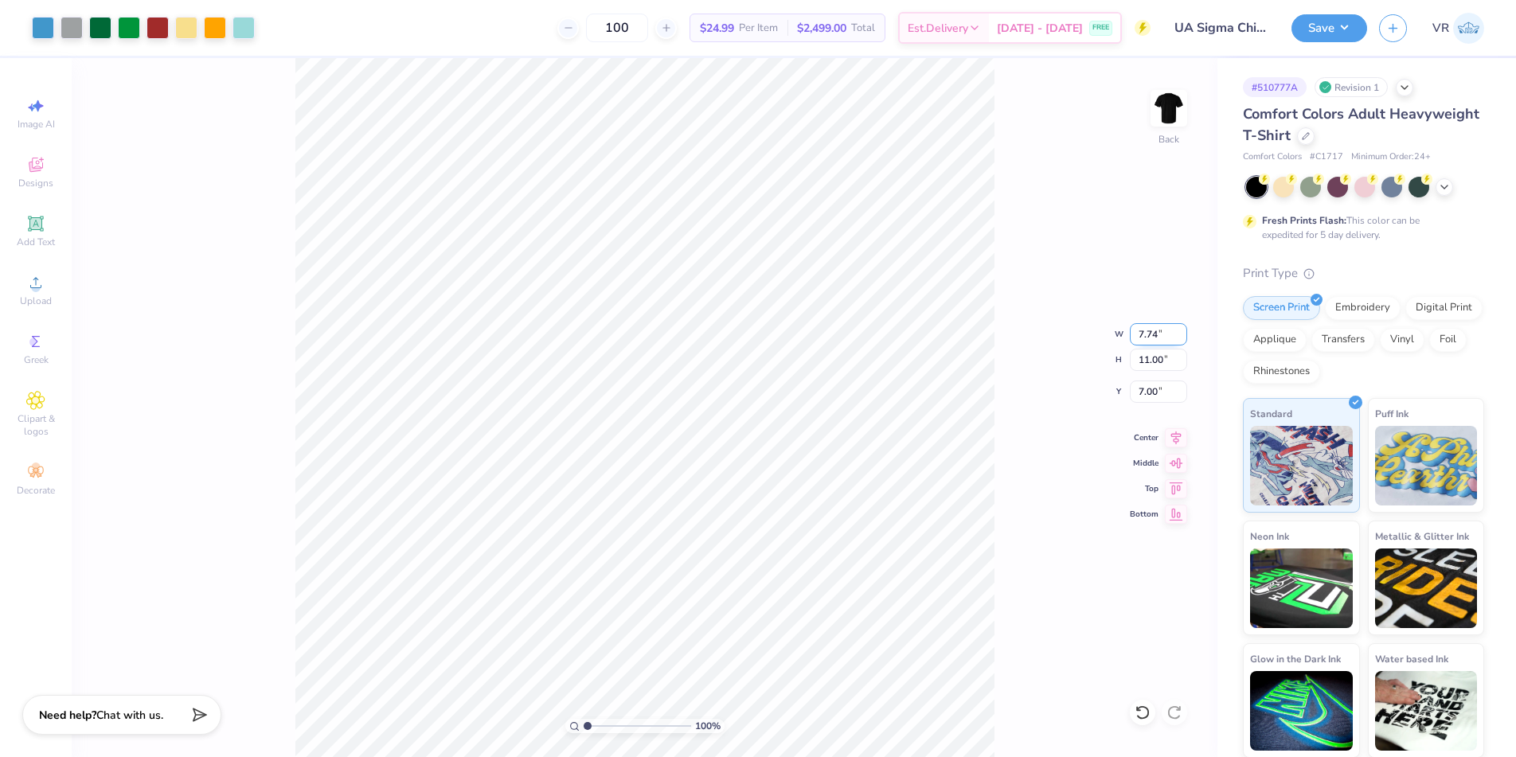
click at [1145, 339] on input "7.74" at bounding box center [1158, 334] width 57 height 22
type input "10.00"
type input "14.21"
click at [1147, 391] on input "5.39" at bounding box center [1158, 391] width 57 height 22
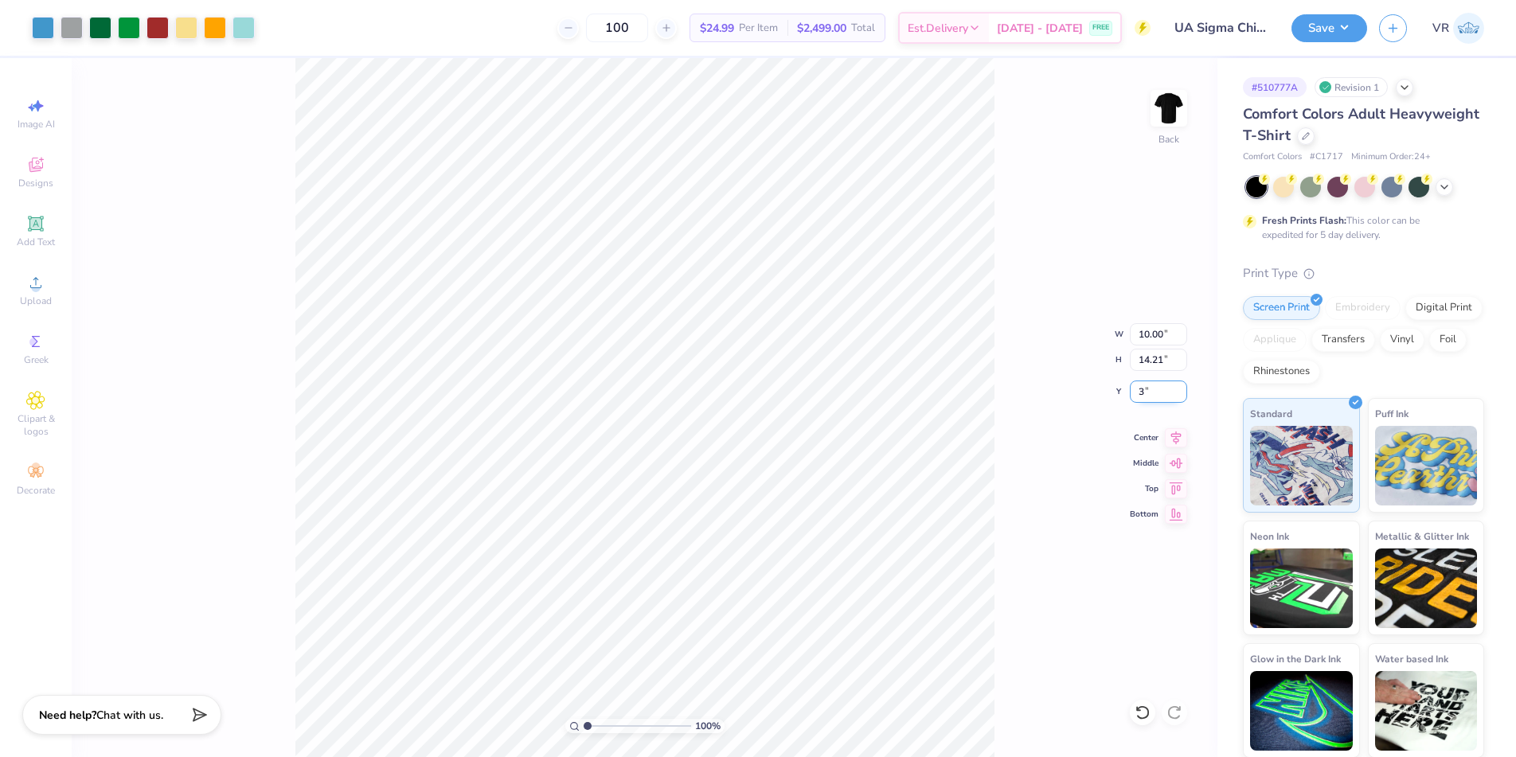
type input "3.00"
type input "1"
drag, startPoint x: 596, startPoint y: 722, endPoint x: 586, endPoint y: 712, distance: 14.6
click at [586, 719] on input "range" at bounding box center [636, 726] width 107 height 14
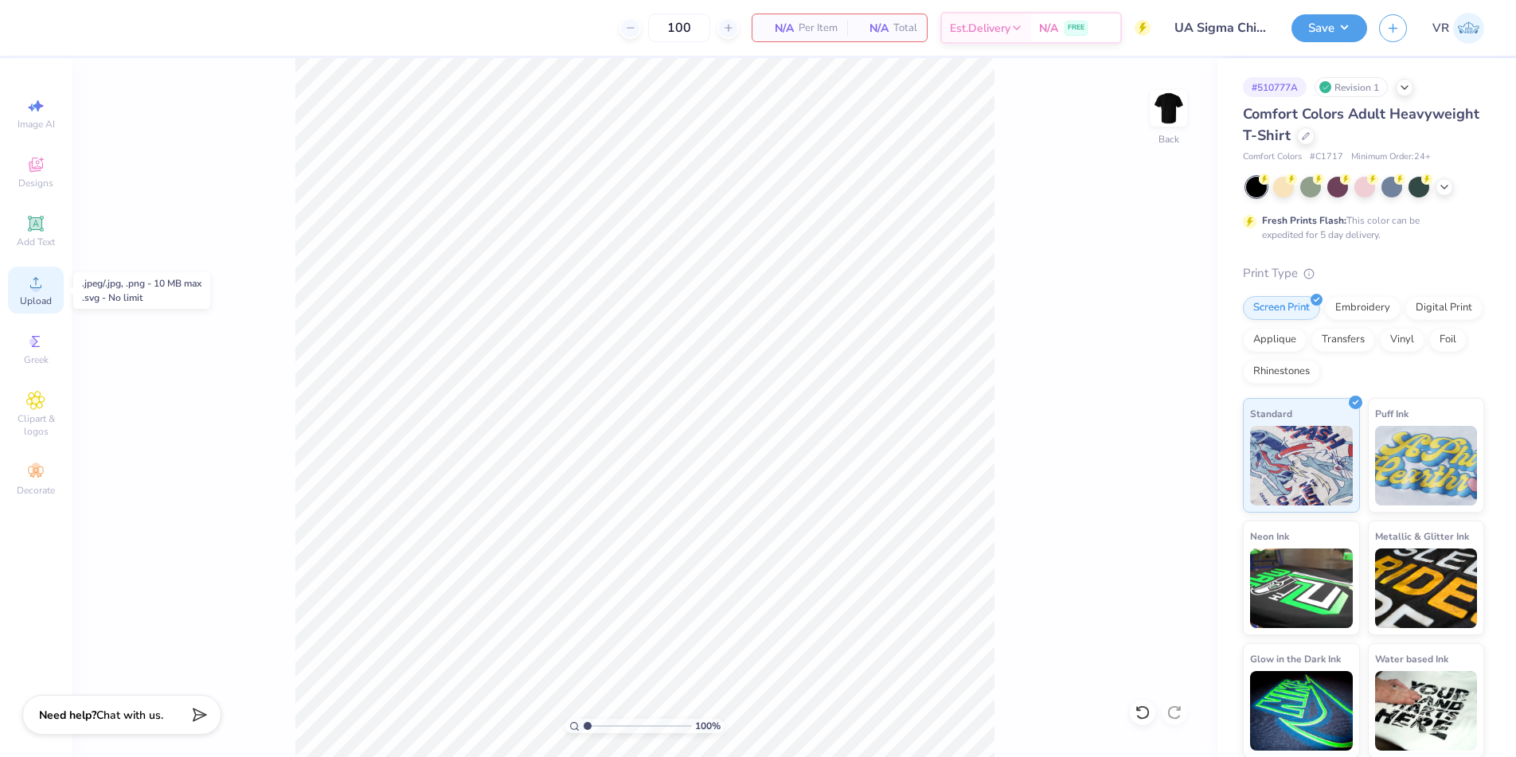
click at [42, 283] on icon at bounding box center [35, 282] width 19 height 19
click at [37, 295] on span "Upload" at bounding box center [36, 301] width 32 height 13
click at [48, 289] on div "Upload" at bounding box center [36, 290] width 56 height 47
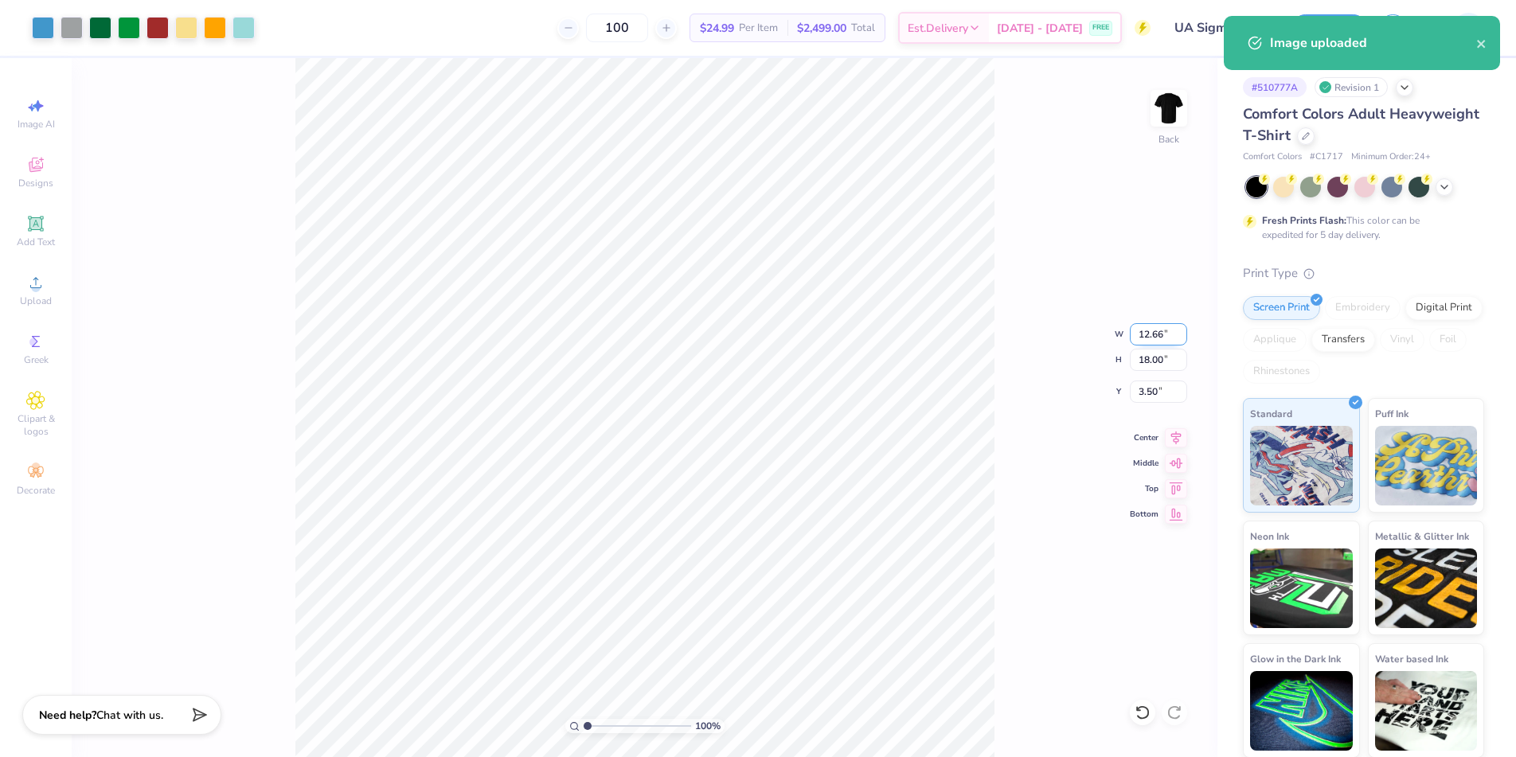
click at [1138, 336] on input "12.66" at bounding box center [1158, 334] width 57 height 22
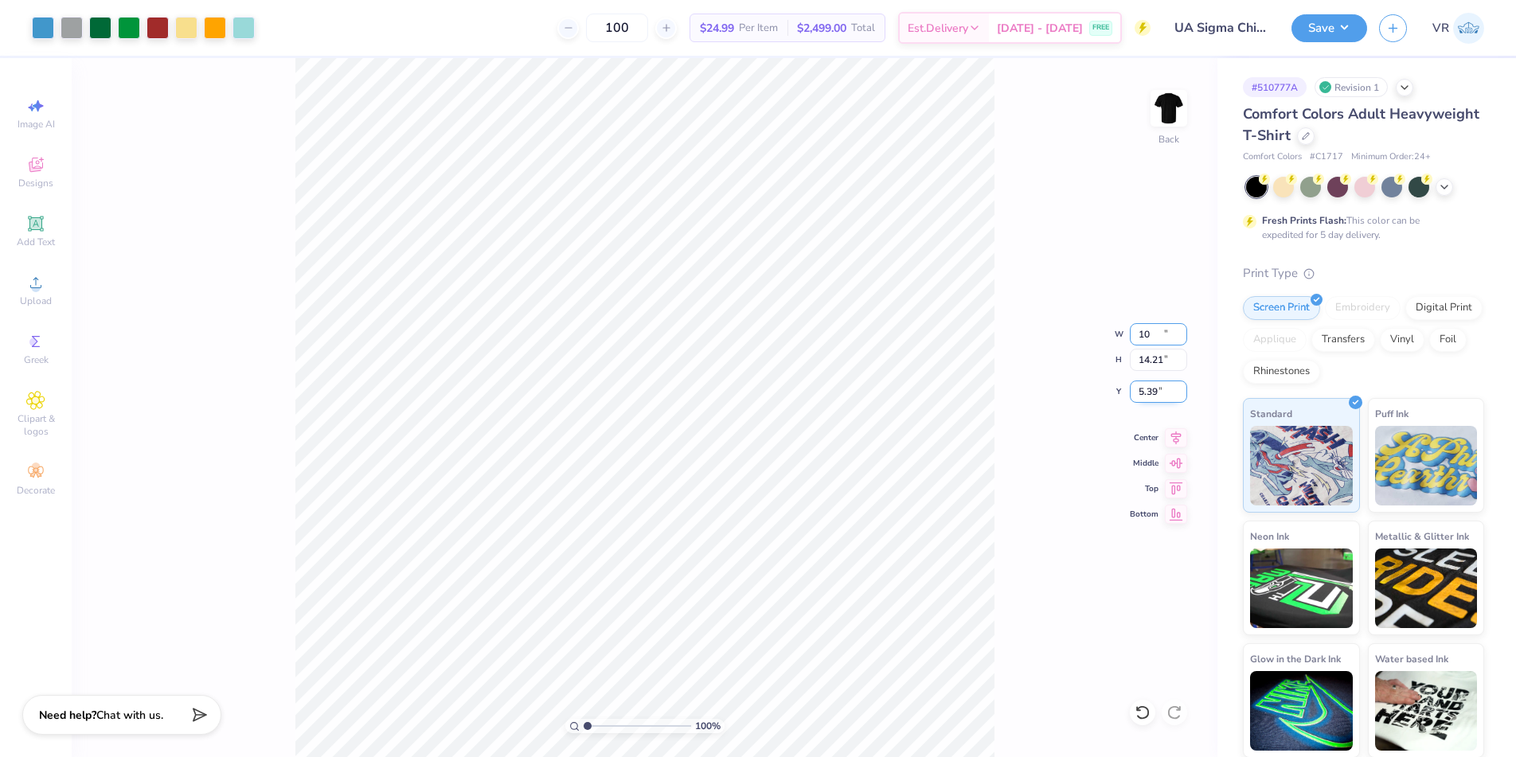
type input "10.00"
type input "14.21"
click at [1142, 390] on input "5.39" at bounding box center [1158, 391] width 57 height 22
type input "3.00"
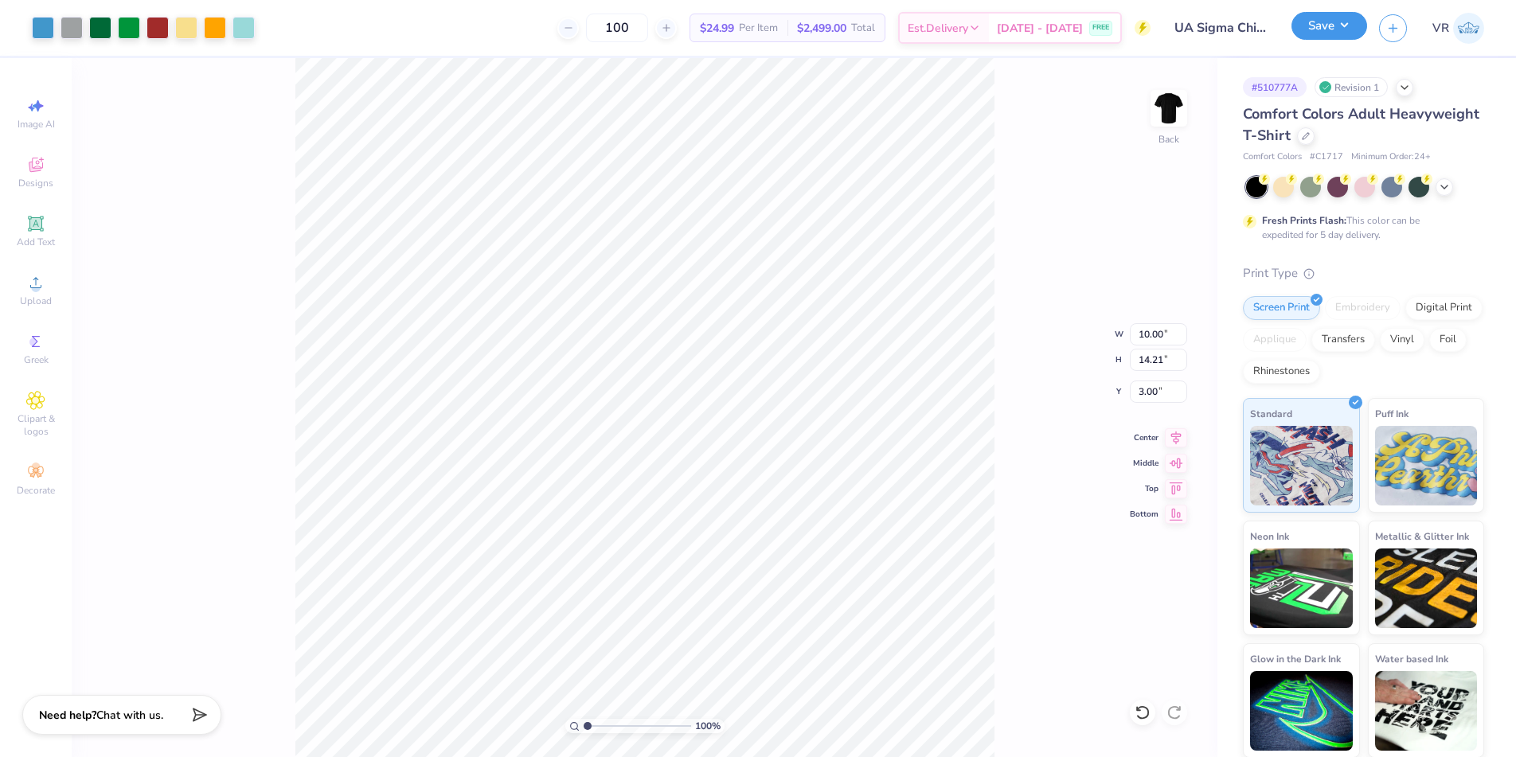
click at [1313, 36] on button "Save" at bounding box center [1329, 26] width 76 height 28
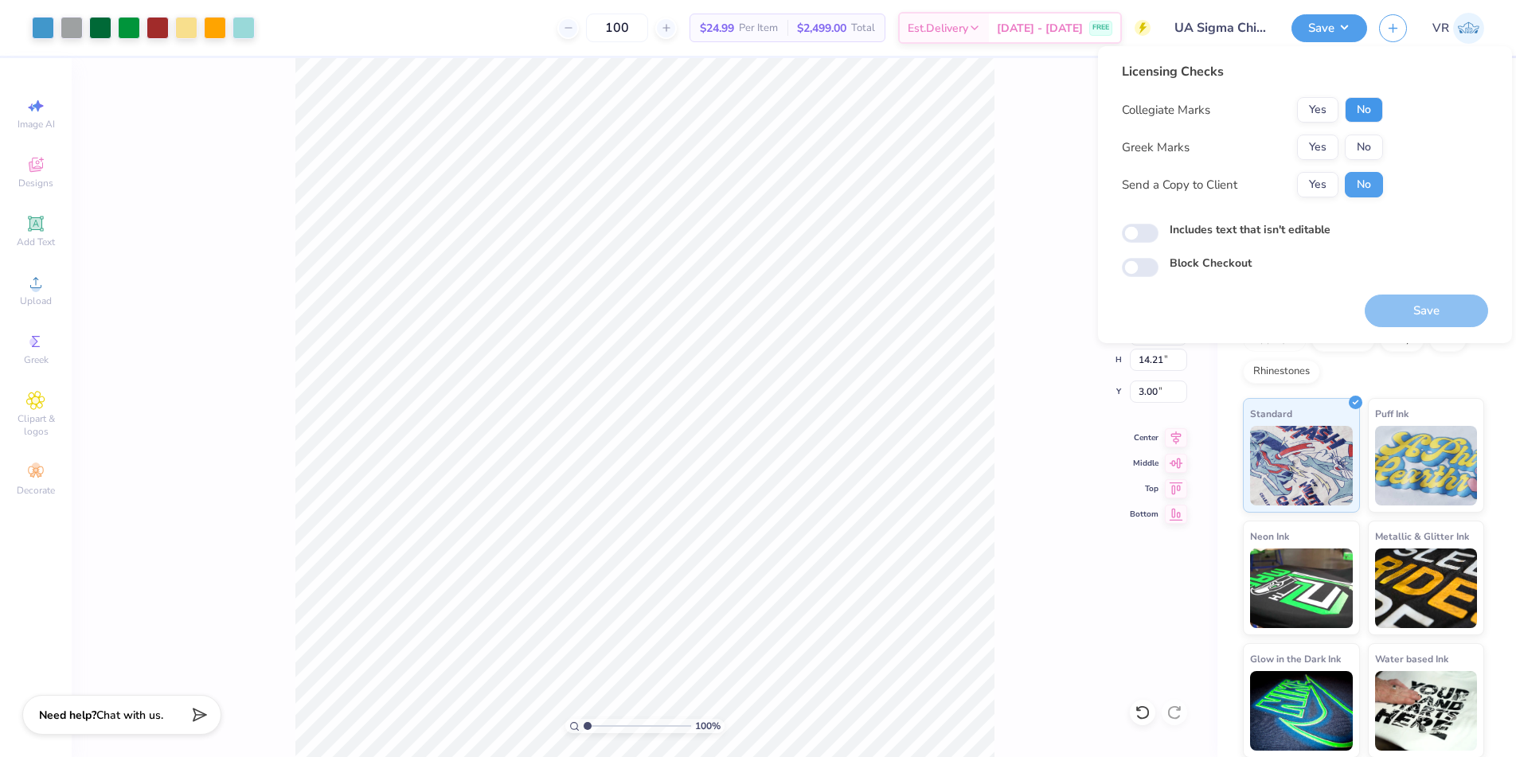
click at [1370, 115] on button "No" at bounding box center [1363, 109] width 38 height 25
click at [1309, 162] on div "Collegiate Marks Yes No Greek Marks Yes No Send a Copy to Client Yes No" at bounding box center [1252, 147] width 261 height 100
click at [1312, 154] on button "Yes" at bounding box center [1317, 147] width 41 height 25
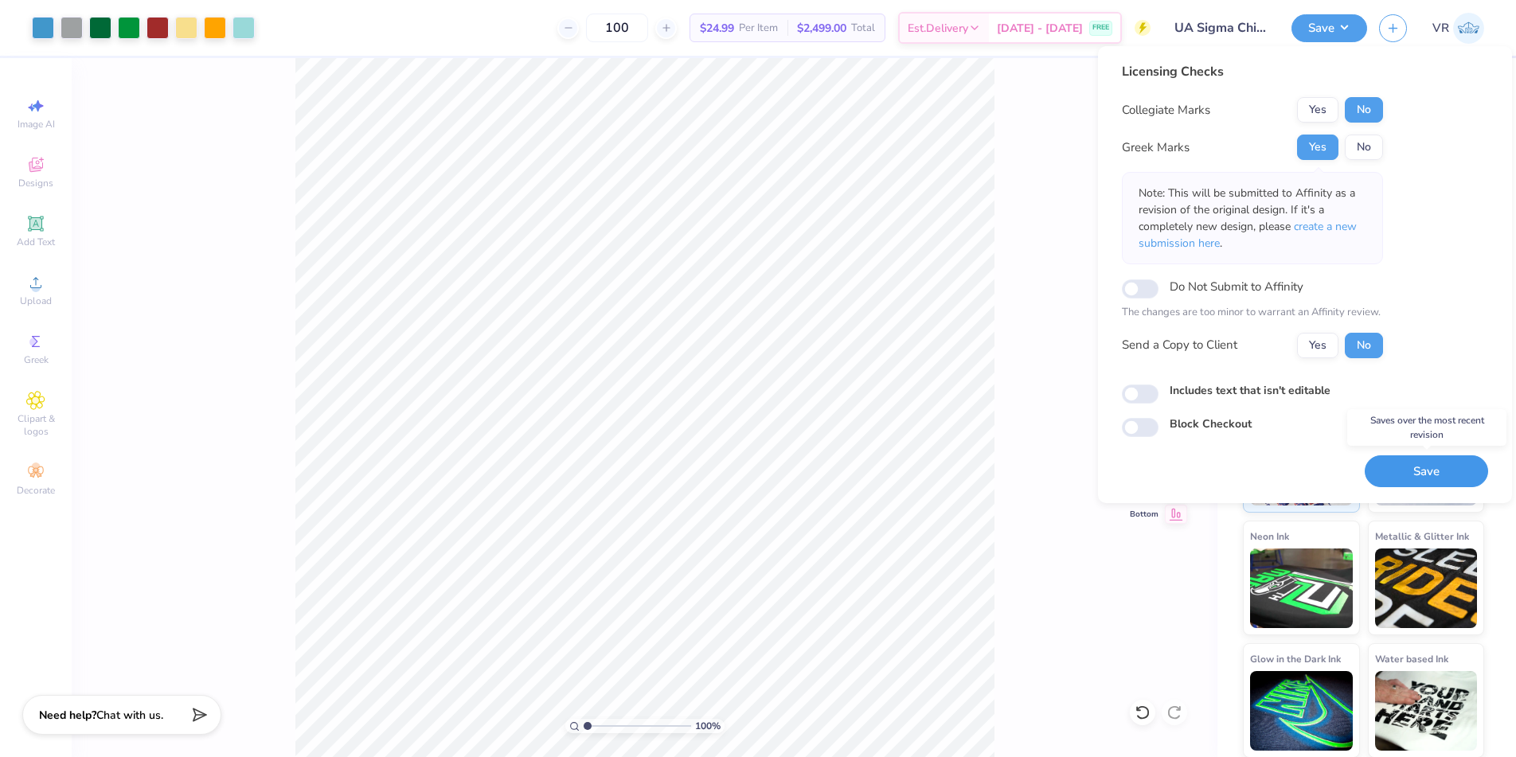
click at [1439, 466] on button "Save" at bounding box center [1425, 471] width 123 height 33
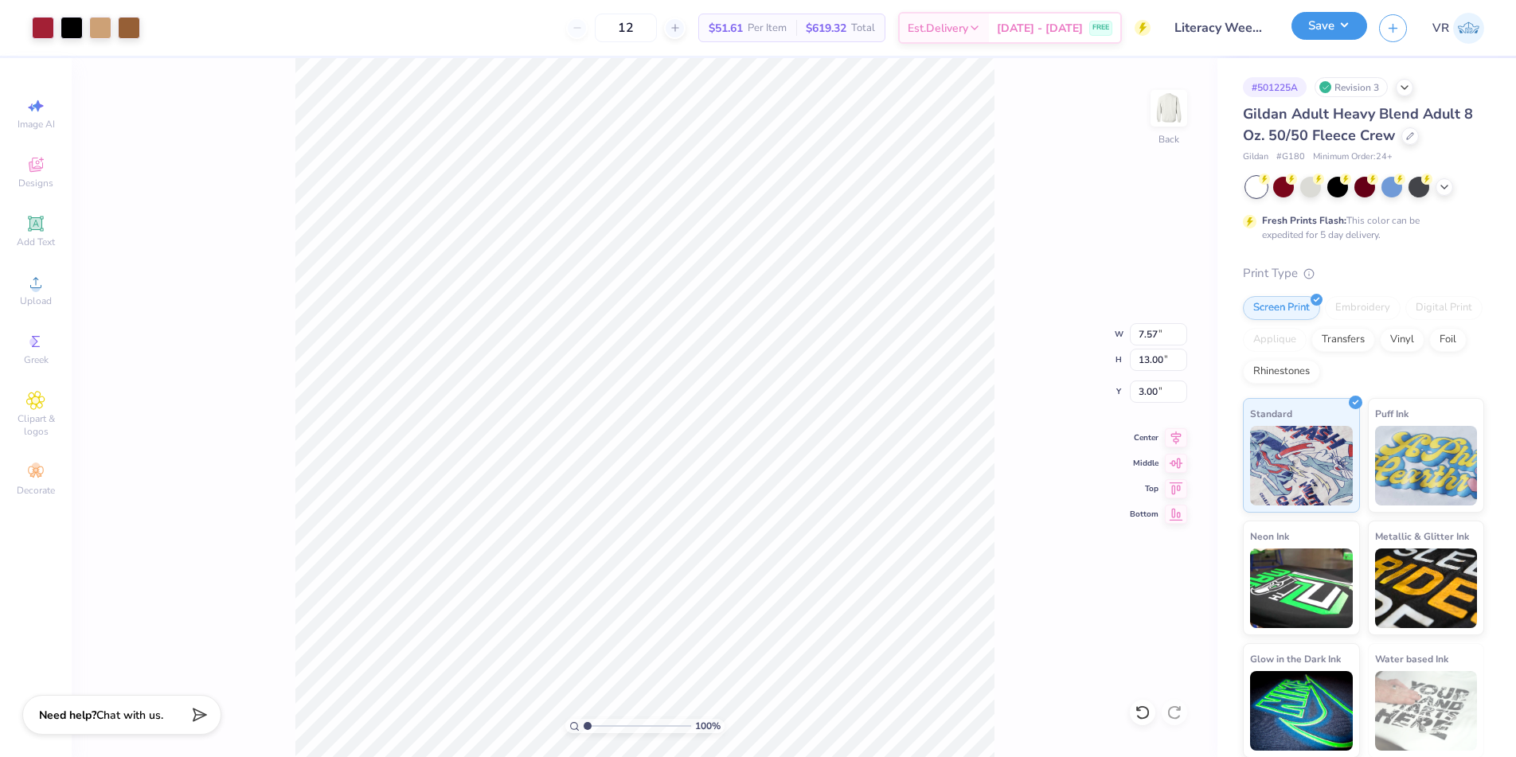
click at [1341, 26] on button "Save" at bounding box center [1329, 26] width 76 height 28
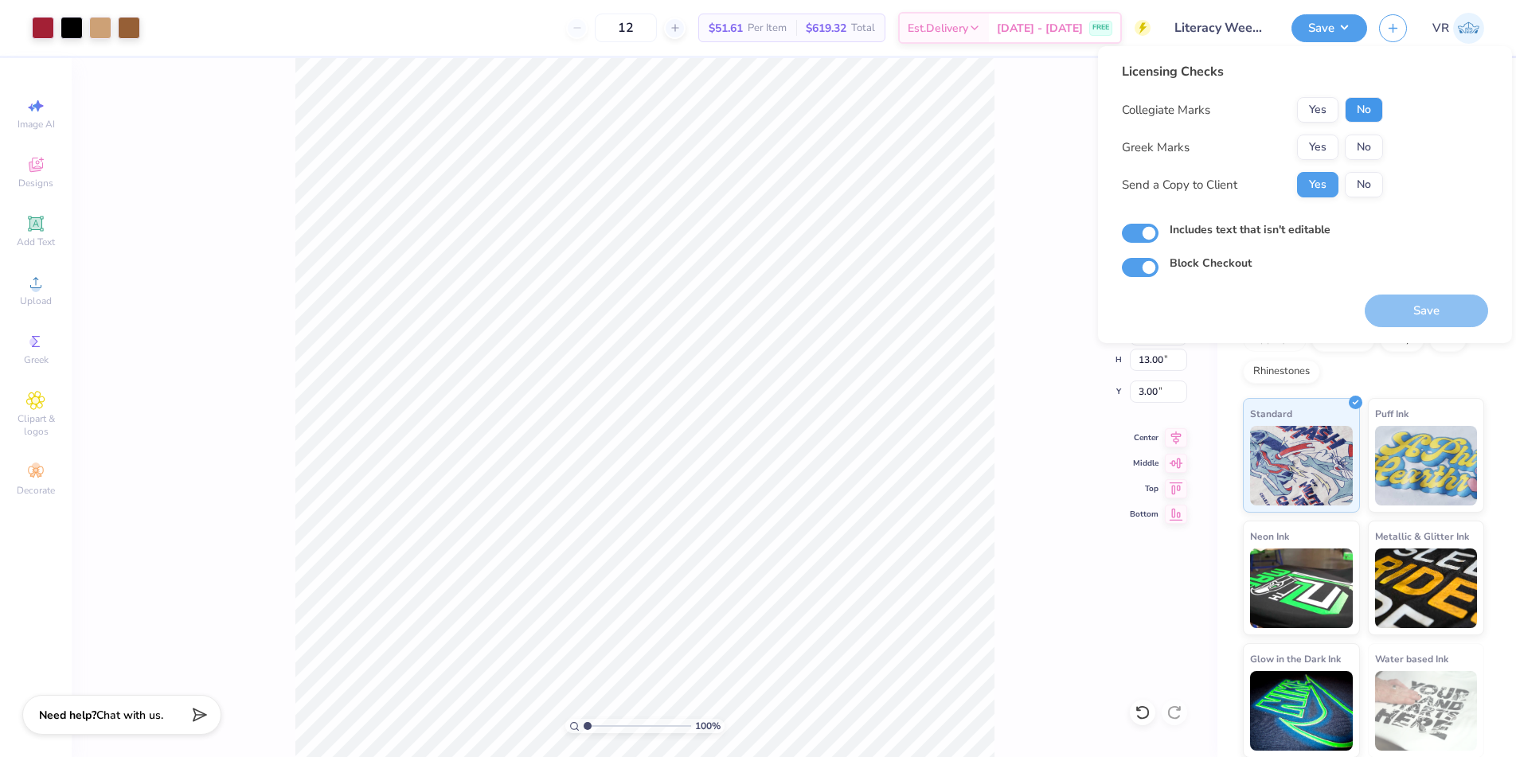
click at [1358, 118] on button "No" at bounding box center [1363, 109] width 38 height 25
click at [1327, 154] on button "Yes" at bounding box center [1317, 147] width 41 height 25
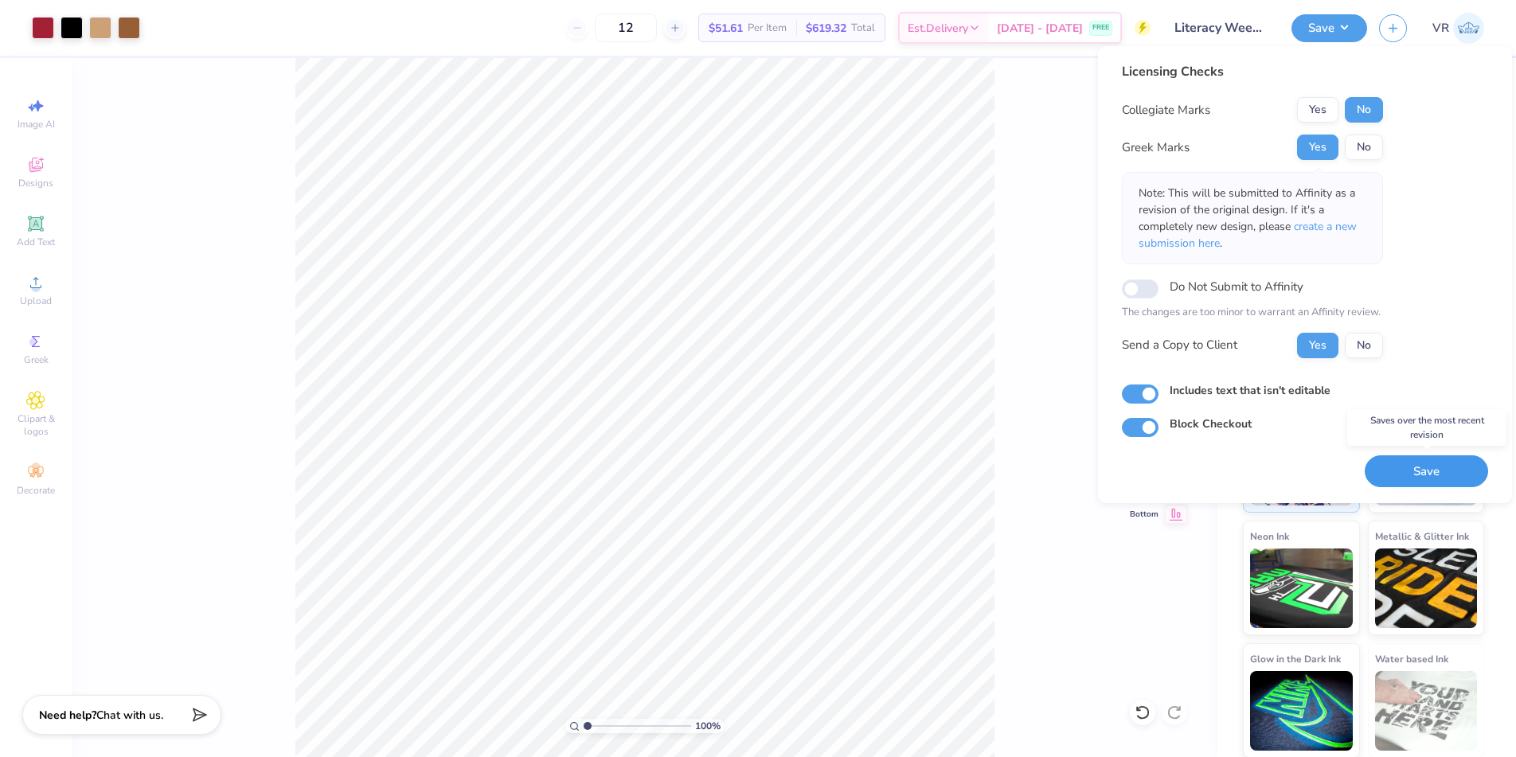
click at [1407, 464] on button "Save" at bounding box center [1425, 471] width 123 height 33
